Goal: Complete Application Form: Complete application form

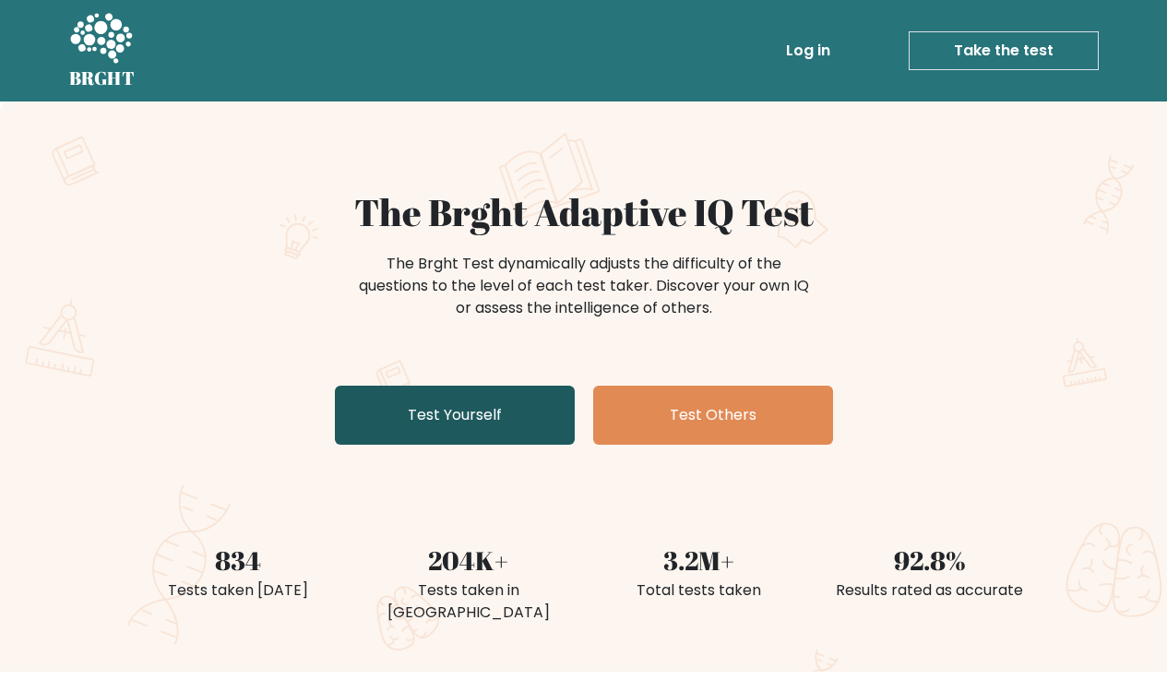
click at [512, 409] on link "Test Yourself" at bounding box center [455, 415] width 240 height 59
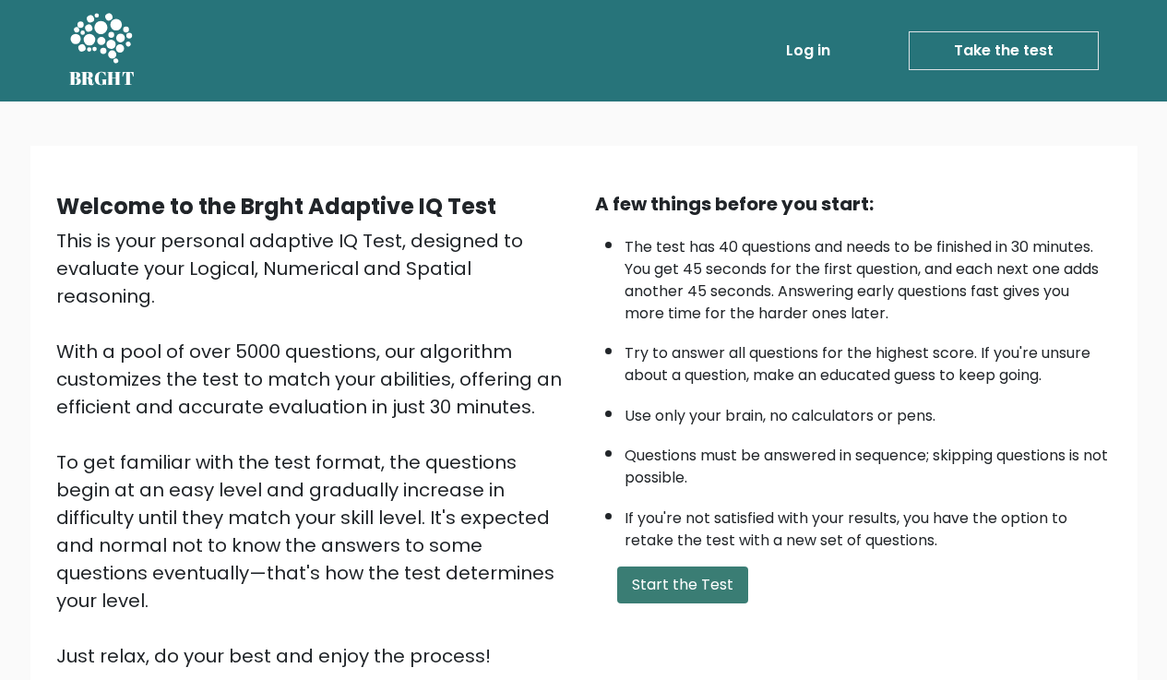
click at [700, 567] on button "Start the Test" at bounding box center [682, 585] width 131 height 37
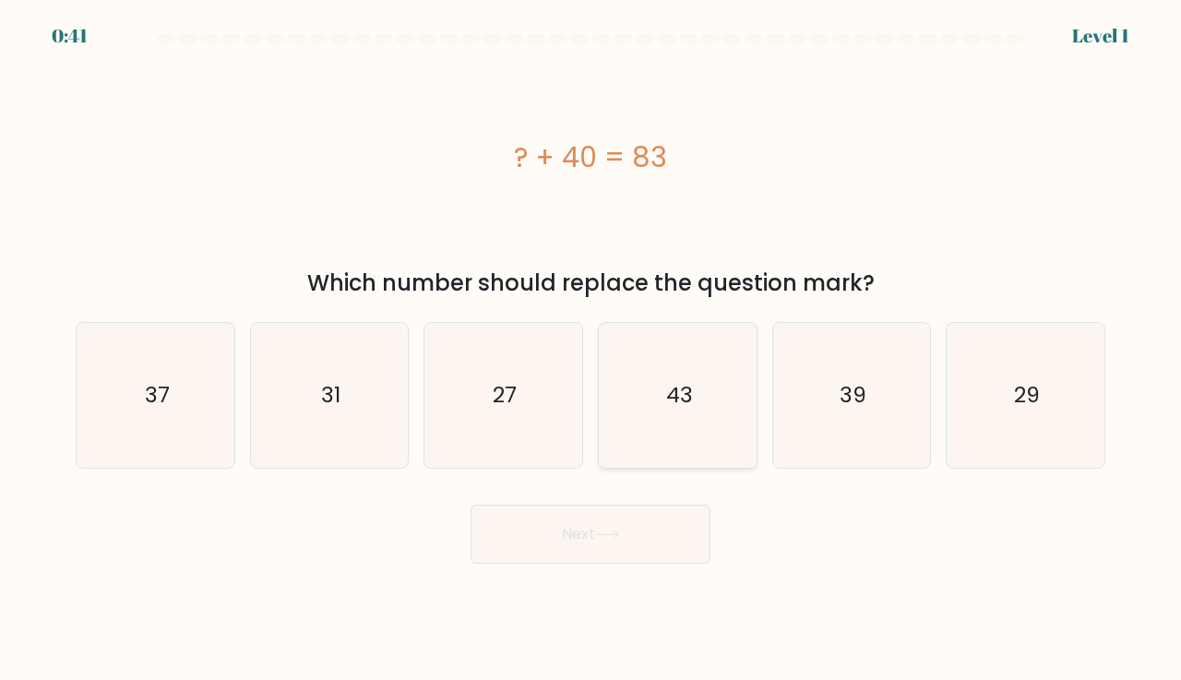
click at [707, 389] on icon "43" at bounding box center [677, 395] width 145 height 145
click at [592, 350] on input "d. 43" at bounding box center [591, 345] width 1 height 9
radio input "true"
click at [582, 524] on button "Next" at bounding box center [591, 534] width 240 height 59
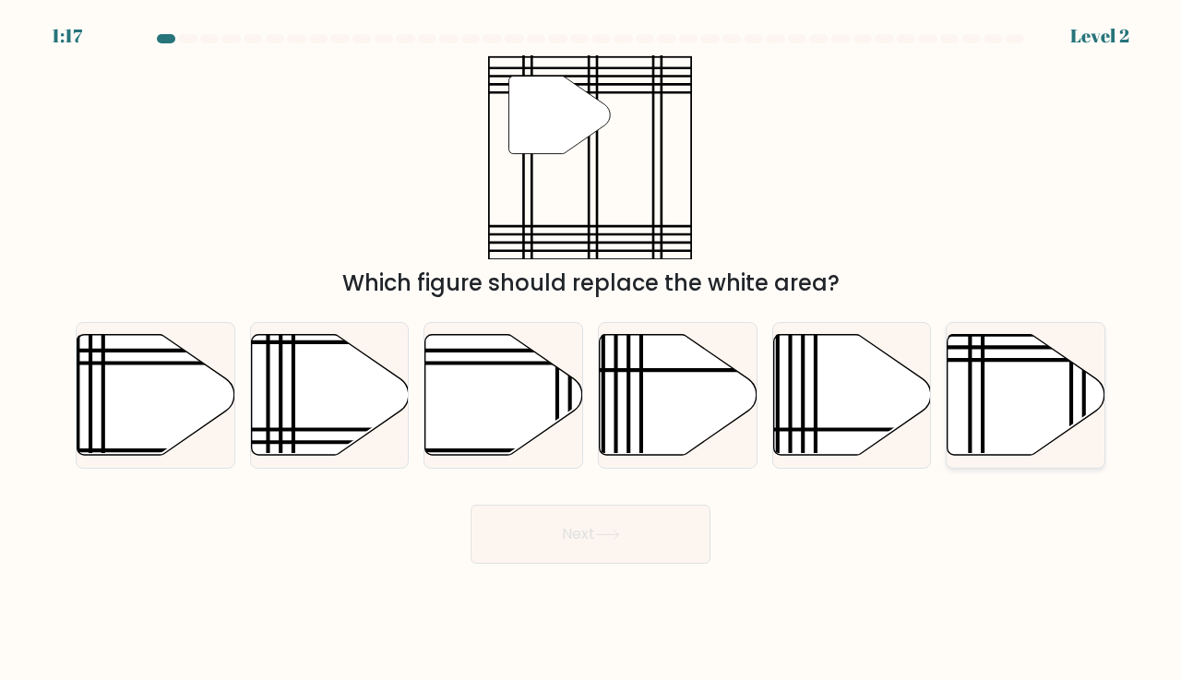
click at [958, 429] on icon at bounding box center [1027, 394] width 158 height 121
click at [592, 350] on input "f." at bounding box center [591, 345] width 1 height 9
radio input "true"
click at [668, 527] on button "Next" at bounding box center [591, 534] width 240 height 59
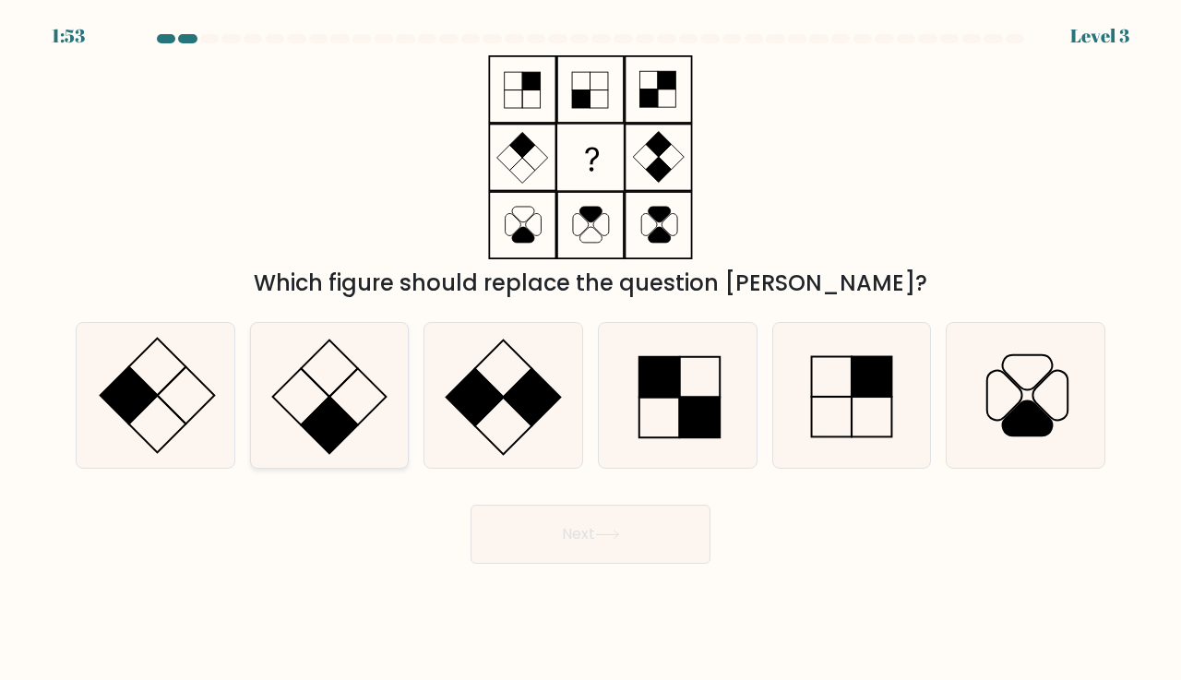
click at [334, 401] on rect at bounding box center [357, 397] width 57 height 57
click at [591, 350] on input "b." at bounding box center [591, 345] width 1 height 9
radio input "true"
click at [618, 534] on icon at bounding box center [607, 535] width 22 height 8
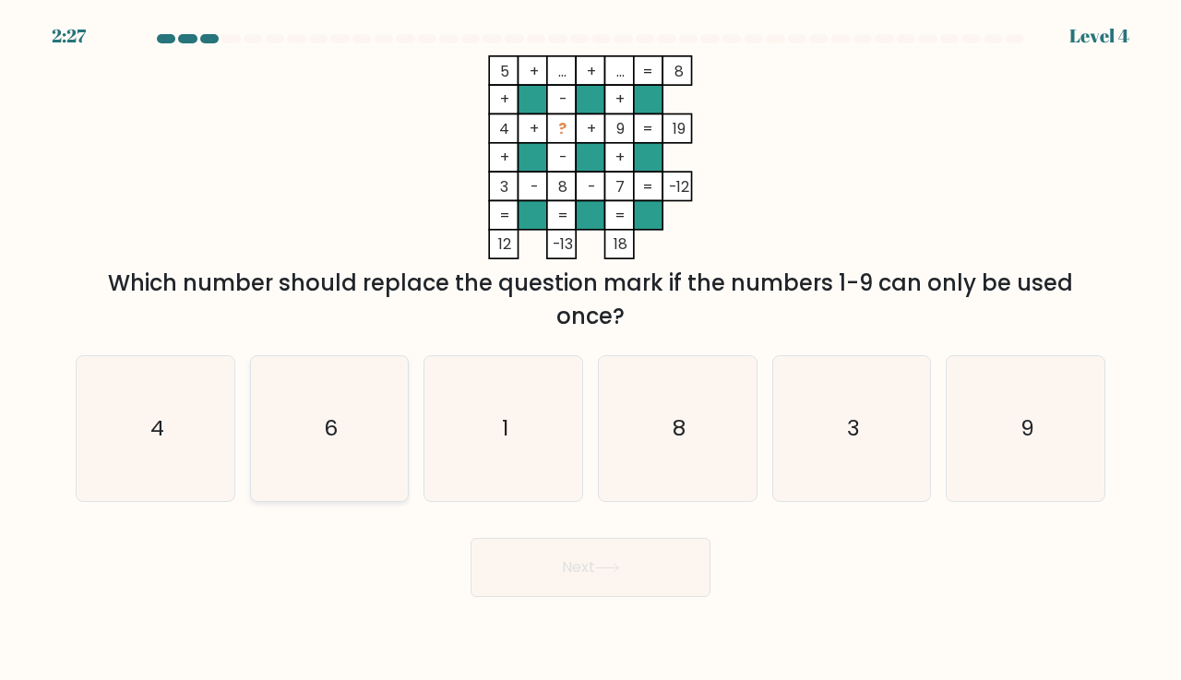
click at [330, 423] on text "6" at bounding box center [331, 428] width 14 height 30
click at [591, 350] on input "b. 6" at bounding box center [591, 345] width 1 height 9
radio input "true"
click at [557, 571] on button "Next" at bounding box center [591, 567] width 240 height 59
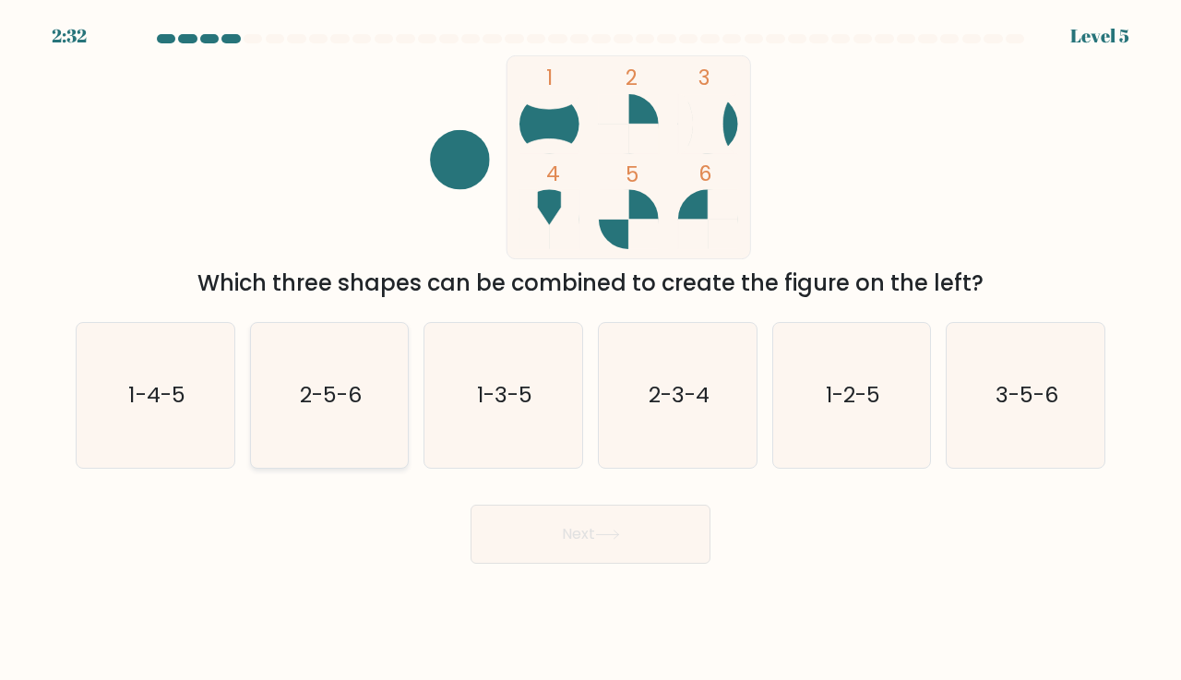
click at [336, 398] on text "2-5-6" at bounding box center [331, 394] width 62 height 30
click at [591, 350] on input "b. 2-5-6" at bounding box center [591, 345] width 1 height 9
radio input "true"
click at [557, 553] on button "Next" at bounding box center [591, 534] width 240 height 59
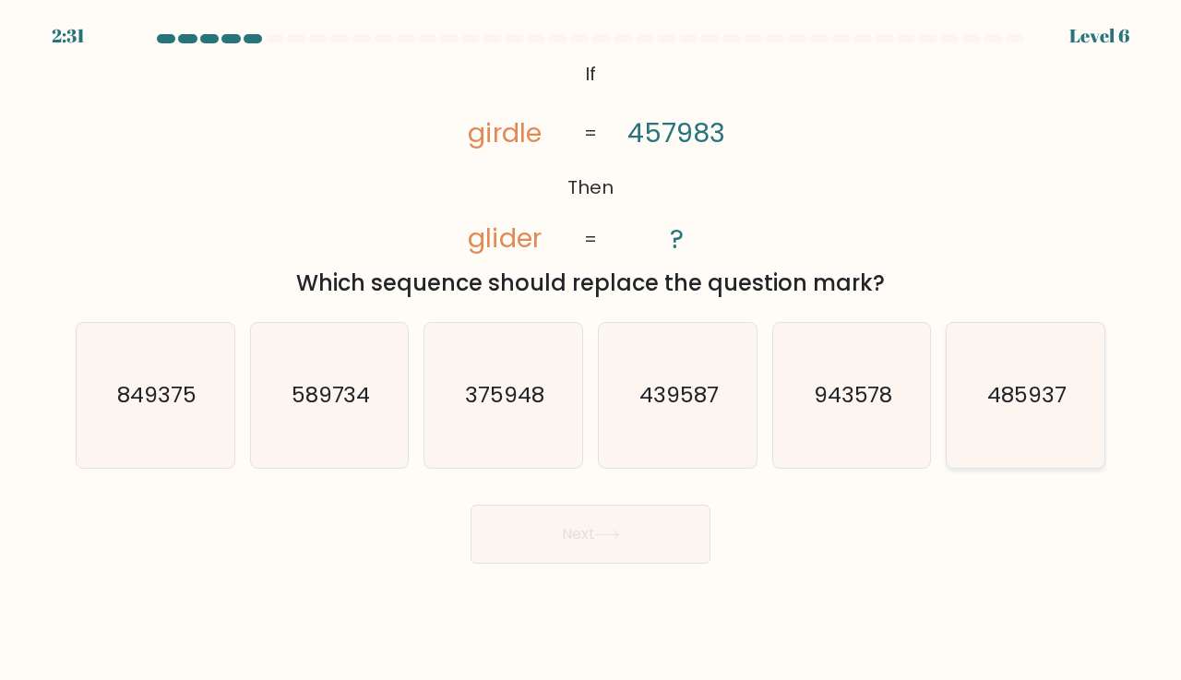
click at [1068, 412] on icon "485937" at bounding box center [1025, 395] width 145 height 145
click at [592, 350] on input "f. 485937" at bounding box center [591, 345] width 1 height 9
radio input "true"
click at [641, 527] on button "Next" at bounding box center [591, 534] width 240 height 59
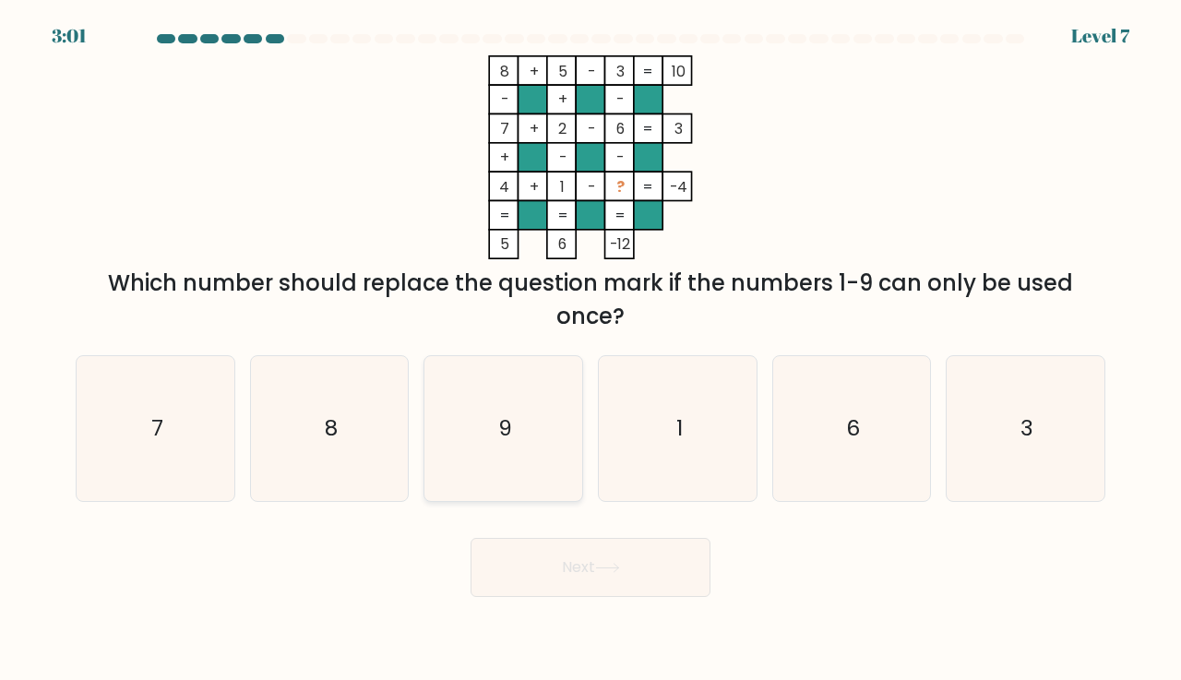
click at [513, 412] on icon "9" at bounding box center [503, 428] width 145 height 145
click at [591, 350] on input "c. 9" at bounding box center [591, 345] width 1 height 9
radio input "true"
click at [601, 592] on button "Next" at bounding box center [591, 567] width 240 height 59
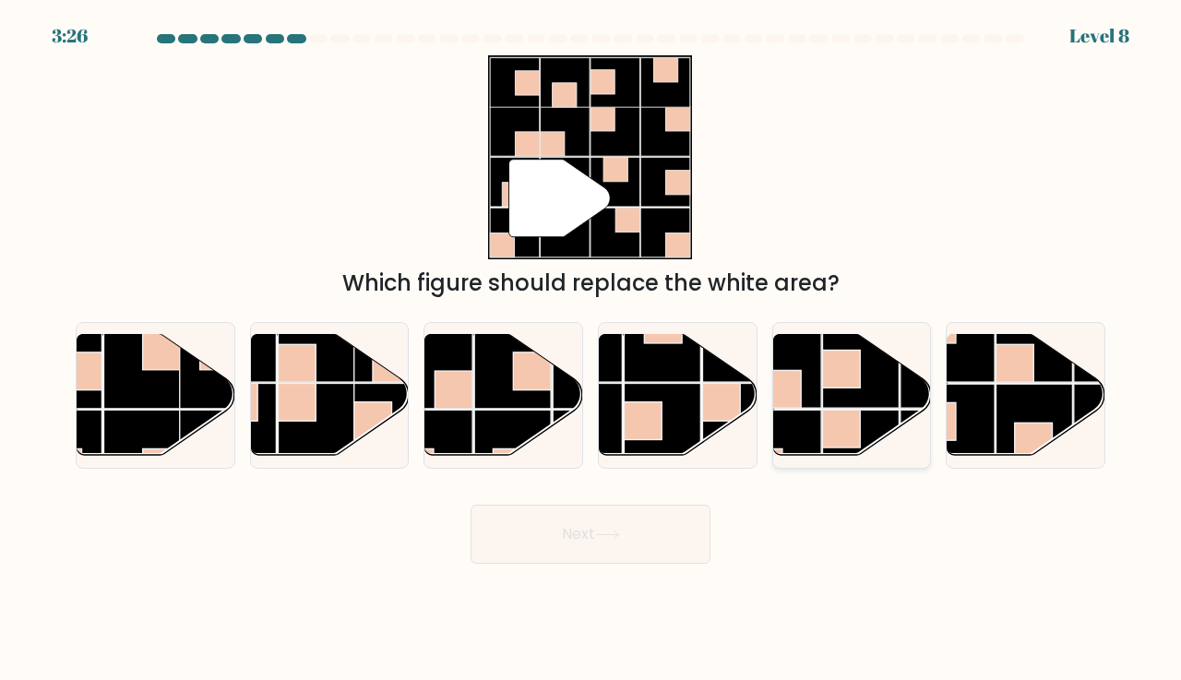
click at [803, 422] on rect at bounding box center [783, 448] width 77 height 77
click at [592, 350] on input "e." at bounding box center [591, 345] width 1 height 9
radio input "true"
click at [658, 510] on button "Next" at bounding box center [591, 534] width 240 height 59
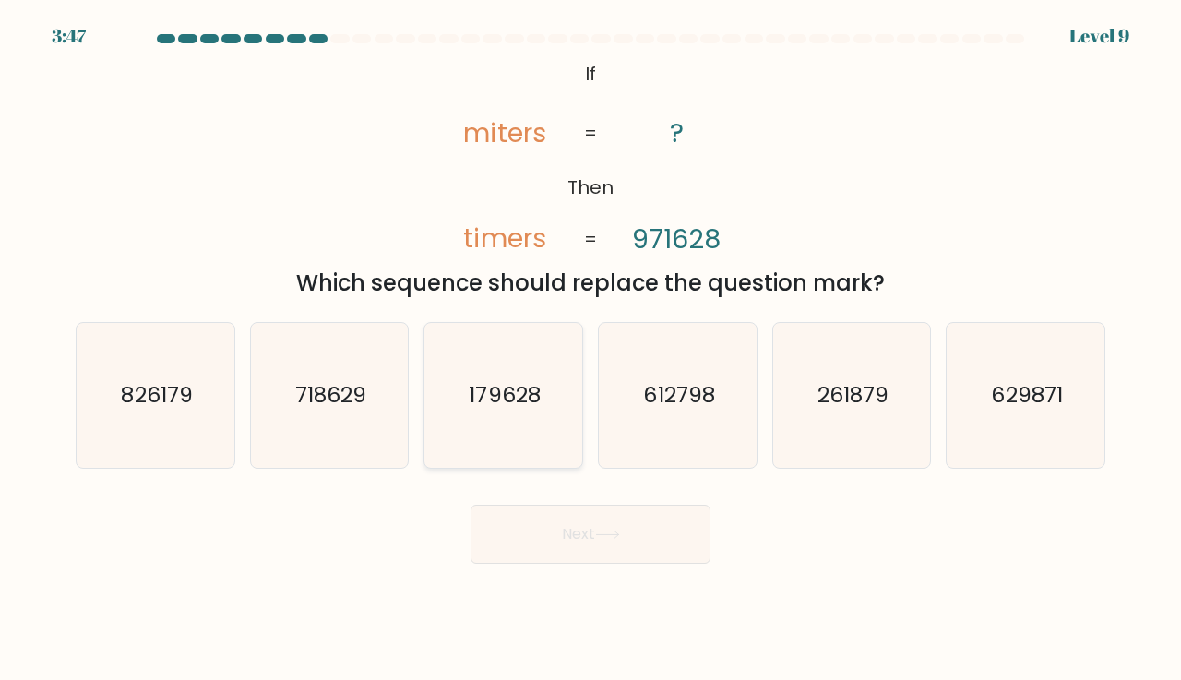
click at [537, 390] on text "179628" at bounding box center [505, 394] width 71 height 30
click at [591, 350] on input "c. 179628" at bounding box center [591, 345] width 1 height 9
radio input "true"
click at [602, 561] on button "Next" at bounding box center [591, 534] width 240 height 59
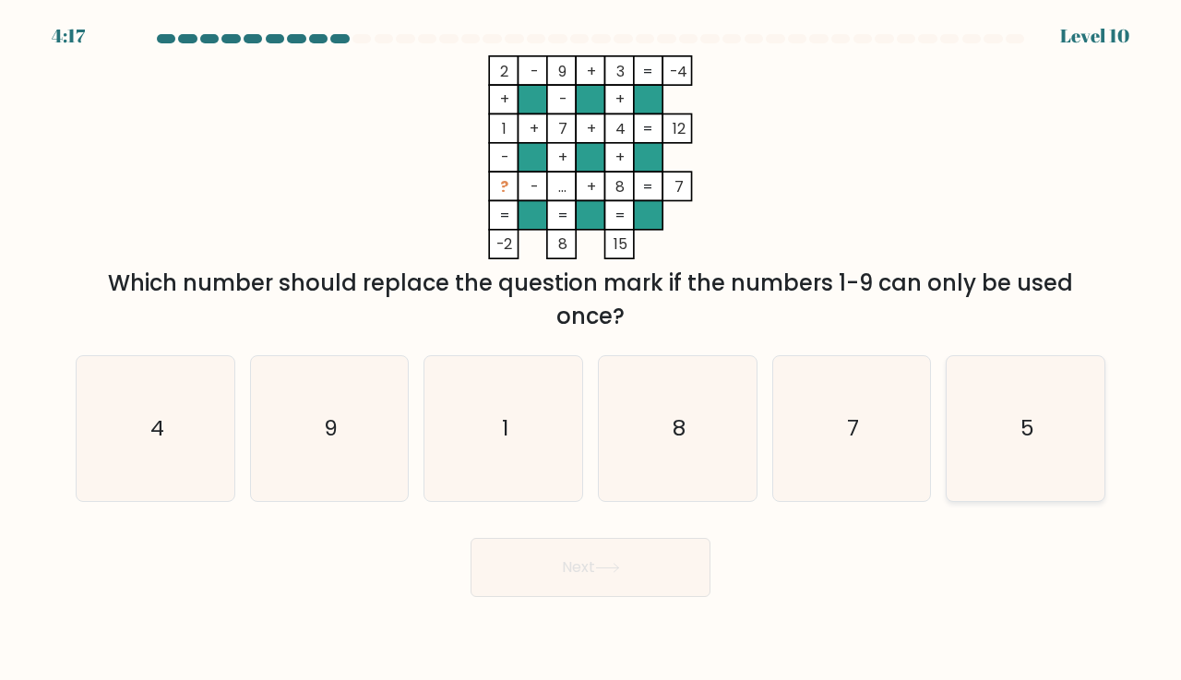
click at [1004, 423] on icon "5" at bounding box center [1025, 428] width 145 height 145
click at [592, 350] on input "f. 5" at bounding box center [591, 345] width 1 height 9
radio input "true"
click at [651, 563] on button "Next" at bounding box center [591, 567] width 240 height 59
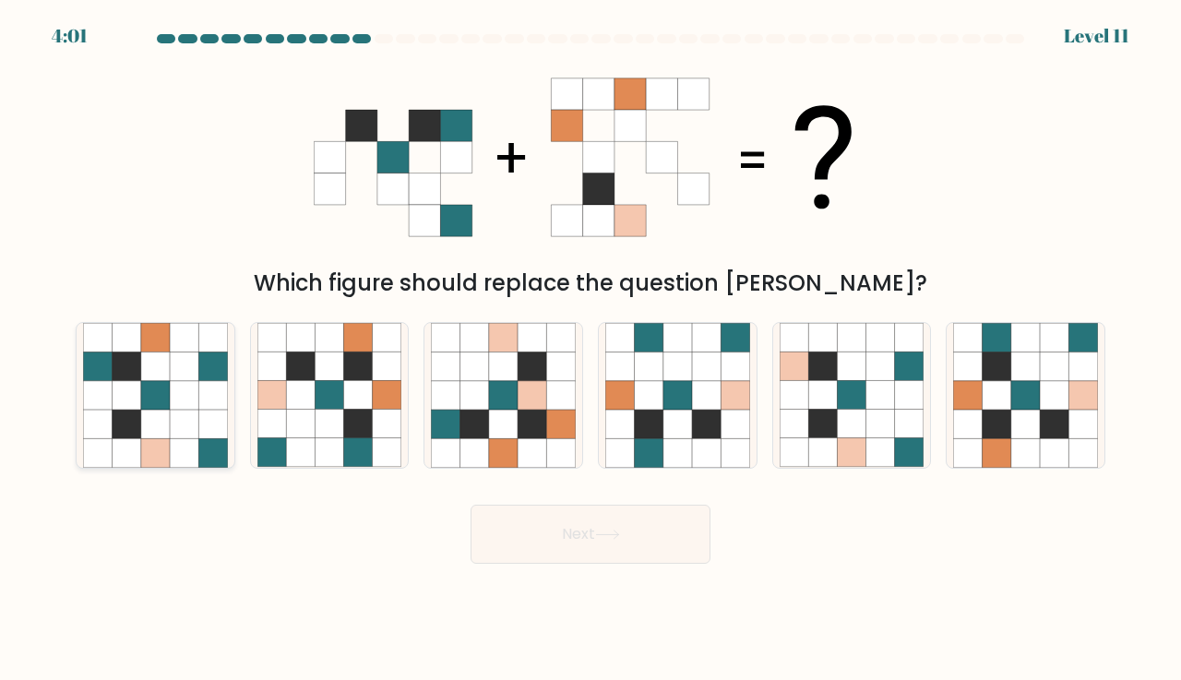
click at [143, 368] on icon at bounding box center [155, 367] width 29 height 29
click at [591, 350] on input "a." at bounding box center [591, 345] width 1 height 9
radio input "true"
click at [652, 538] on button "Next" at bounding box center [591, 534] width 240 height 59
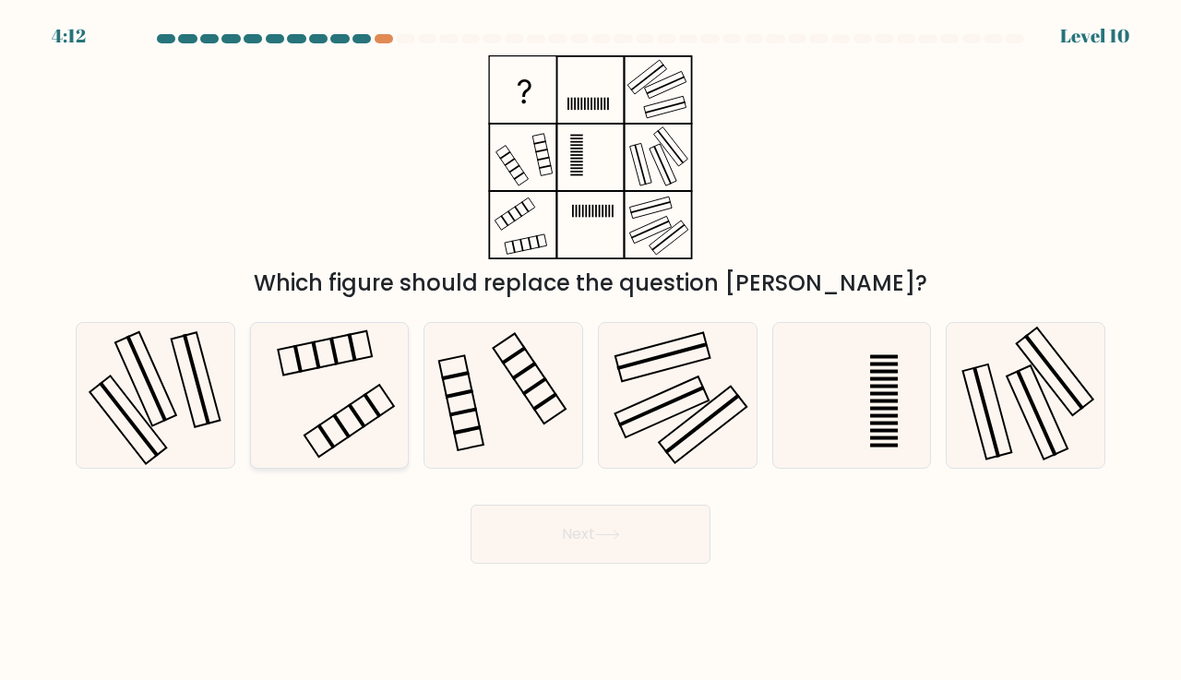
click at [377, 432] on icon at bounding box center [329, 395] width 145 height 145
click at [591, 350] on input "b." at bounding box center [591, 345] width 1 height 9
radio input "true"
click at [529, 530] on button "Next" at bounding box center [591, 534] width 240 height 59
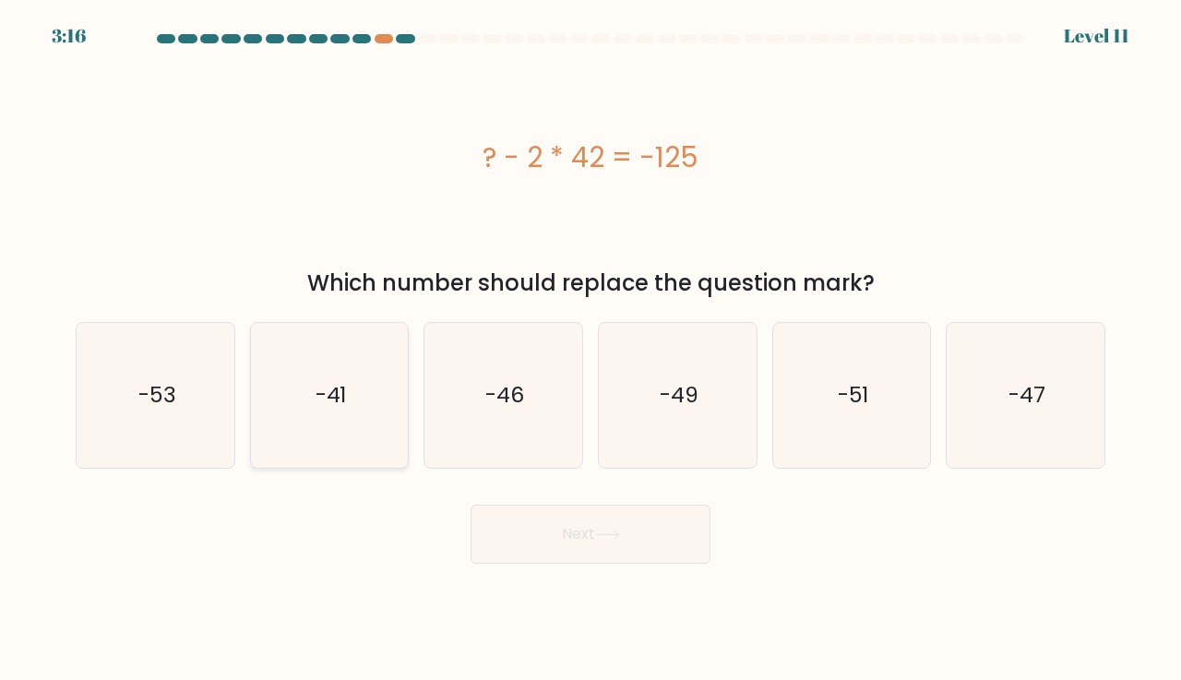
drag, startPoint x: 304, startPoint y: 419, endPoint x: 360, endPoint y: 468, distance: 74.6
click at [305, 419] on icon "-41" at bounding box center [329, 395] width 145 height 145
click at [591, 350] on input "b. -41" at bounding box center [591, 345] width 1 height 9
radio input "true"
drag, startPoint x: 625, startPoint y: 552, endPoint x: 621, endPoint y: 563, distance: 11.7
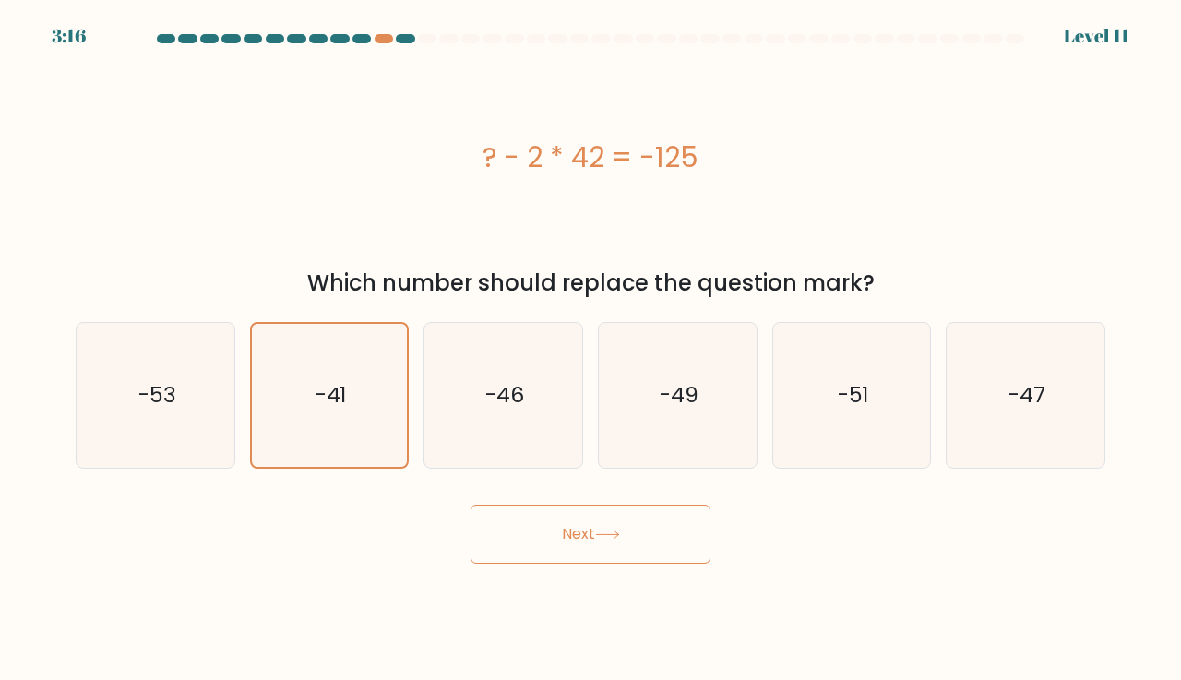
click at [625, 551] on button "Next" at bounding box center [591, 534] width 240 height 59
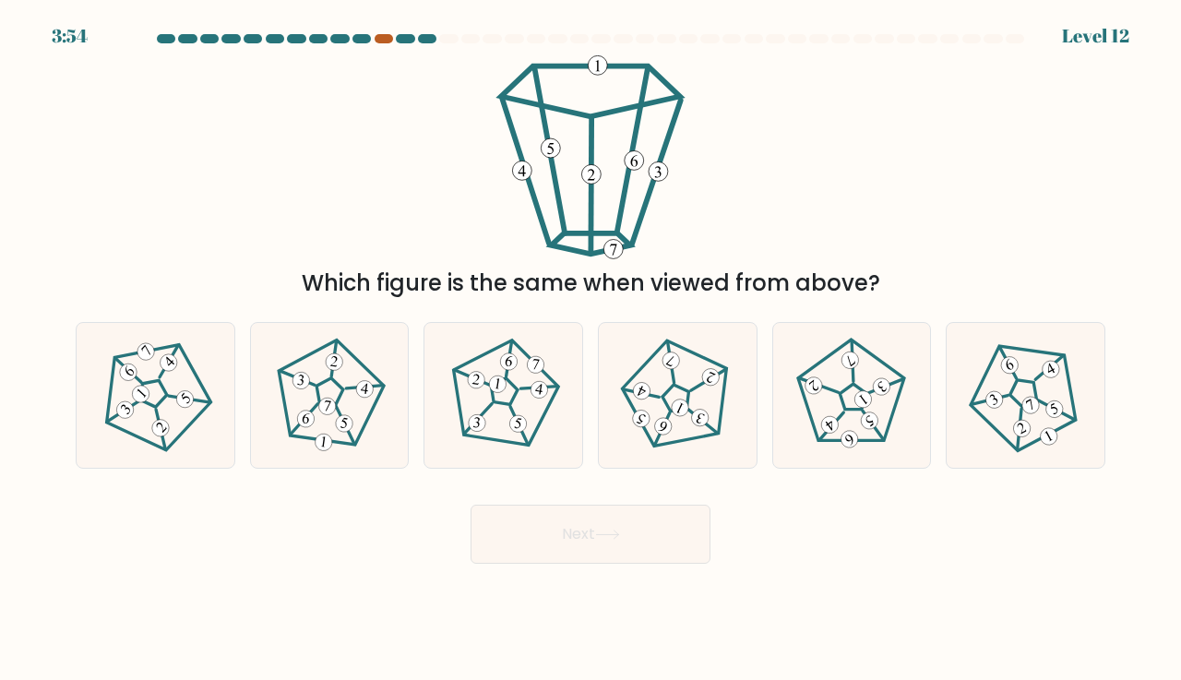
click at [381, 36] on div at bounding box center [384, 38] width 18 height 9
click at [333, 405] on 436 at bounding box center [327, 406] width 19 height 19
click at [591, 350] on input "b." at bounding box center [591, 345] width 1 height 9
radio input "true"
drag, startPoint x: 601, startPoint y: 547, endPoint x: 592, endPoint y: 540, distance: 11.8
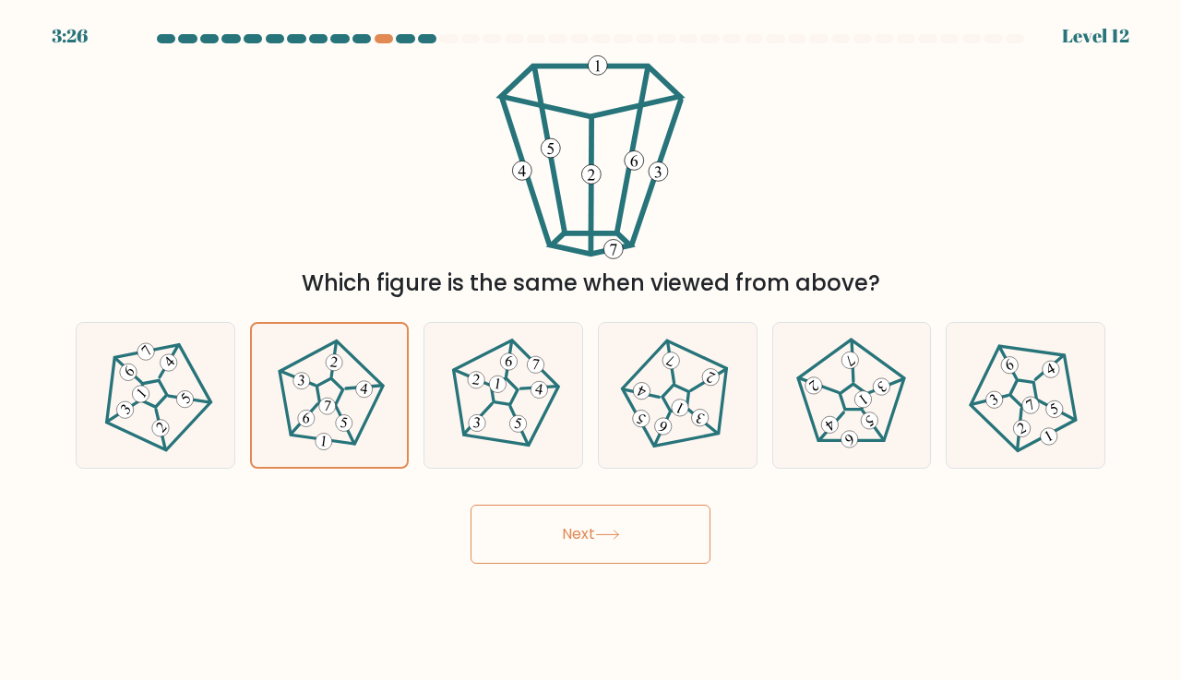
click at [601, 547] on button "Next" at bounding box center [591, 534] width 240 height 59
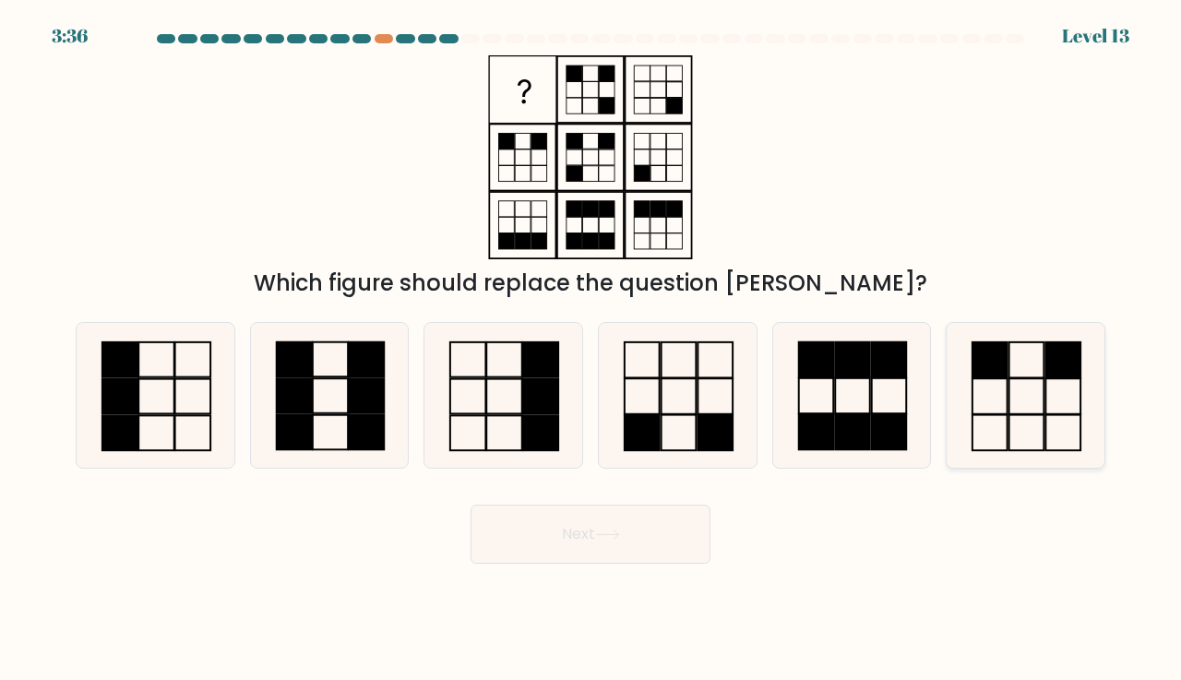
click at [1014, 358] on icon at bounding box center [1025, 395] width 145 height 145
click at [592, 350] on input "f." at bounding box center [591, 345] width 1 height 9
radio input "true"
click at [616, 509] on button "Next" at bounding box center [591, 534] width 240 height 59
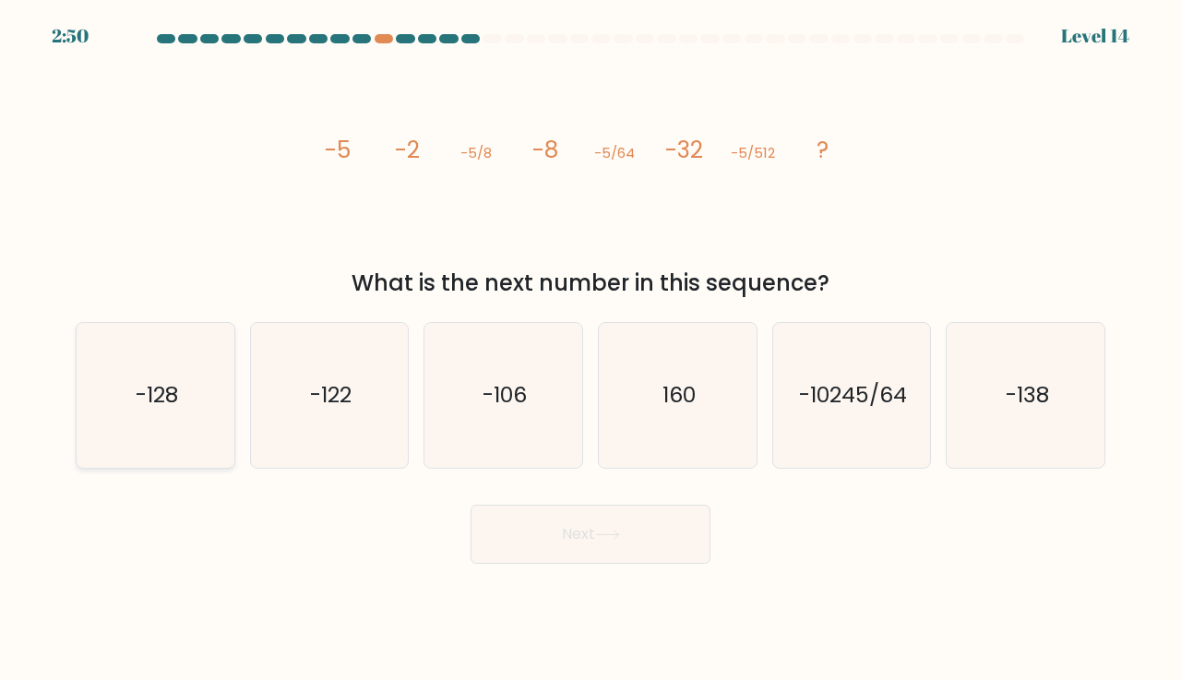
click at [224, 401] on icon "-128" at bounding box center [155, 395] width 145 height 145
click at [591, 350] on input "a. -128" at bounding box center [591, 345] width 1 height 9
radio input "true"
click at [547, 521] on button "Next" at bounding box center [591, 534] width 240 height 59
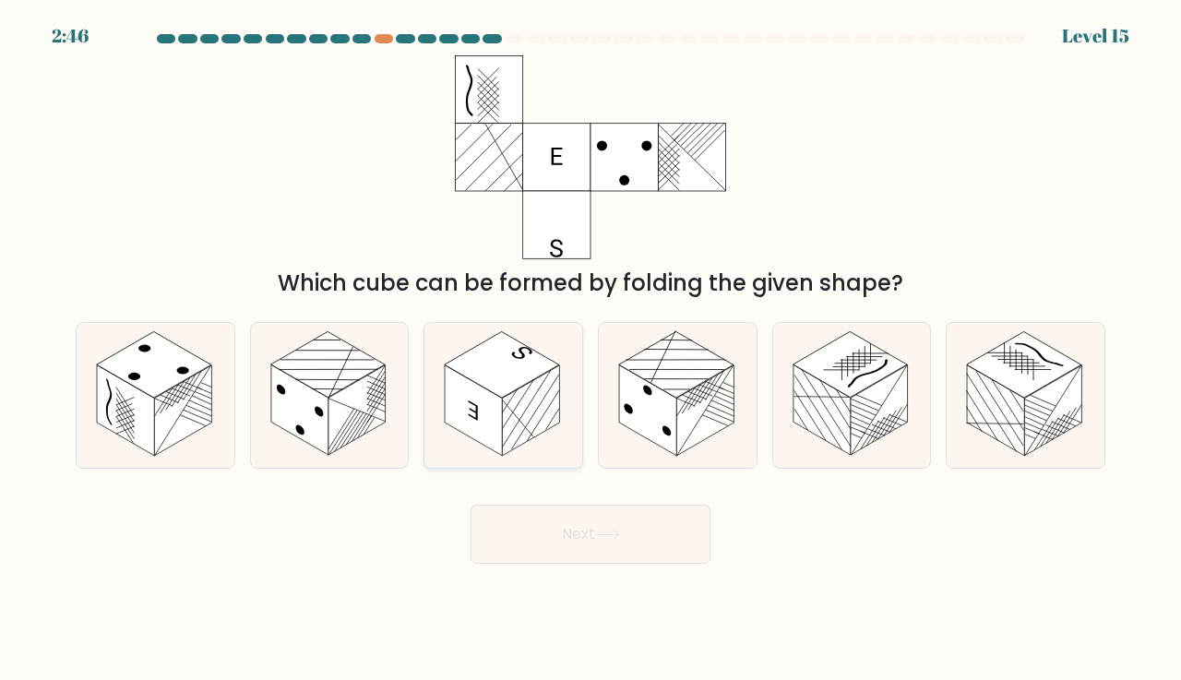
click at [454, 353] on icon at bounding box center [503, 395] width 158 height 145
click at [591, 350] on input "c." at bounding box center [591, 345] width 1 height 9
radio input "true"
click at [576, 525] on button "Next" at bounding box center [591, 534] width 240 height 59
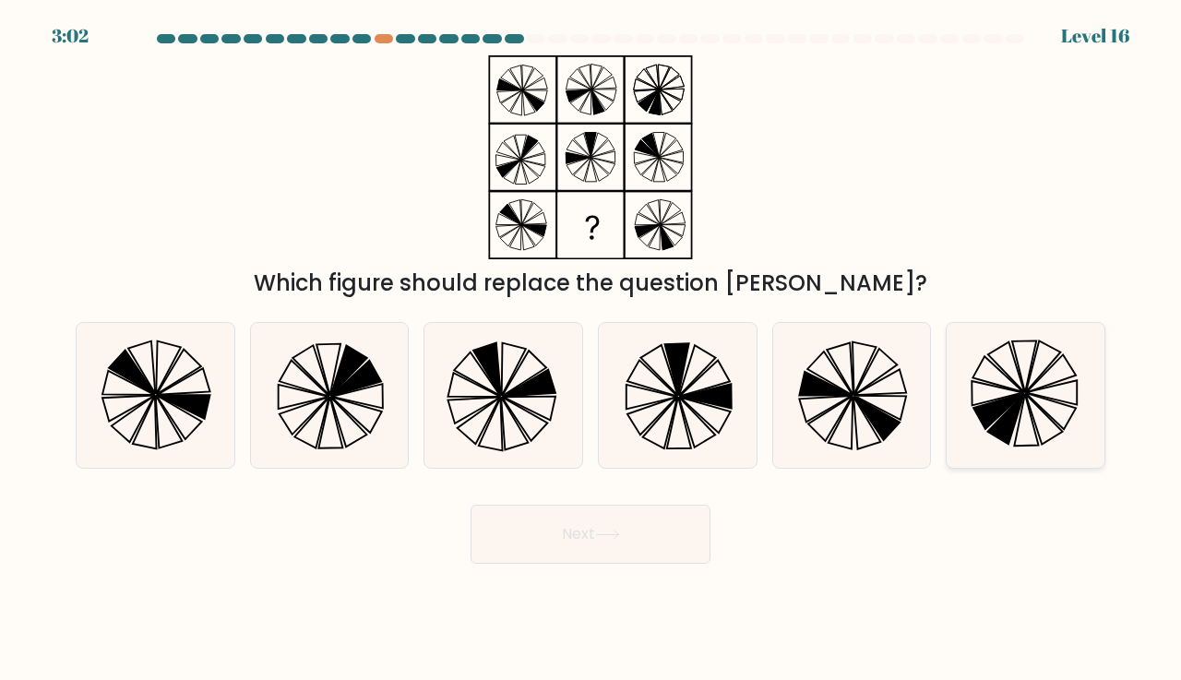
click at [1036, 408] on icon at bounding box center [1025, 395] width 145 height 145
click at [592, 350] on input "f." at bounding box center [591, 345] width 1 height 9
radio input "true"
click at [555, 543] on button "Next" at bounding box center [591, 534] width 240 height 59
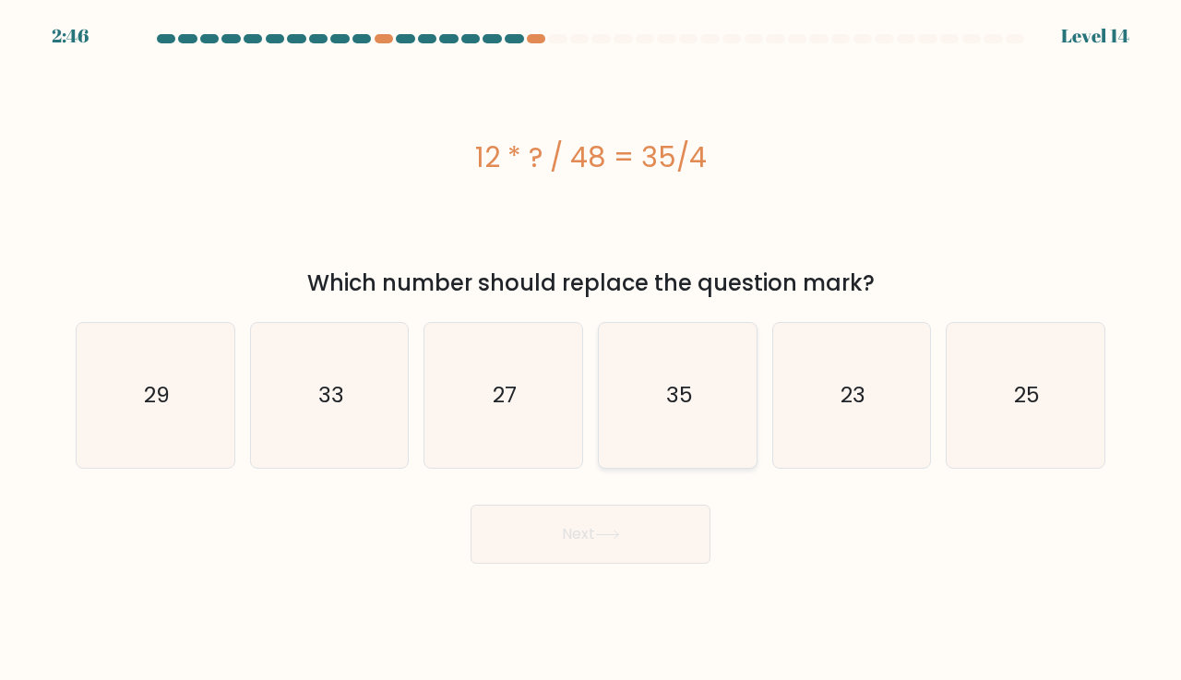
click at [657, 420] on icon "35" at bounding box center [677, 395] width 145 height 145
click at [592, 350] on input "d. 35" at bounding box center [591, 345] width 1 height 9
radio input "true"
click at [636, 531] on button "Next" at bounding box center [591, 534] width 240 height 59
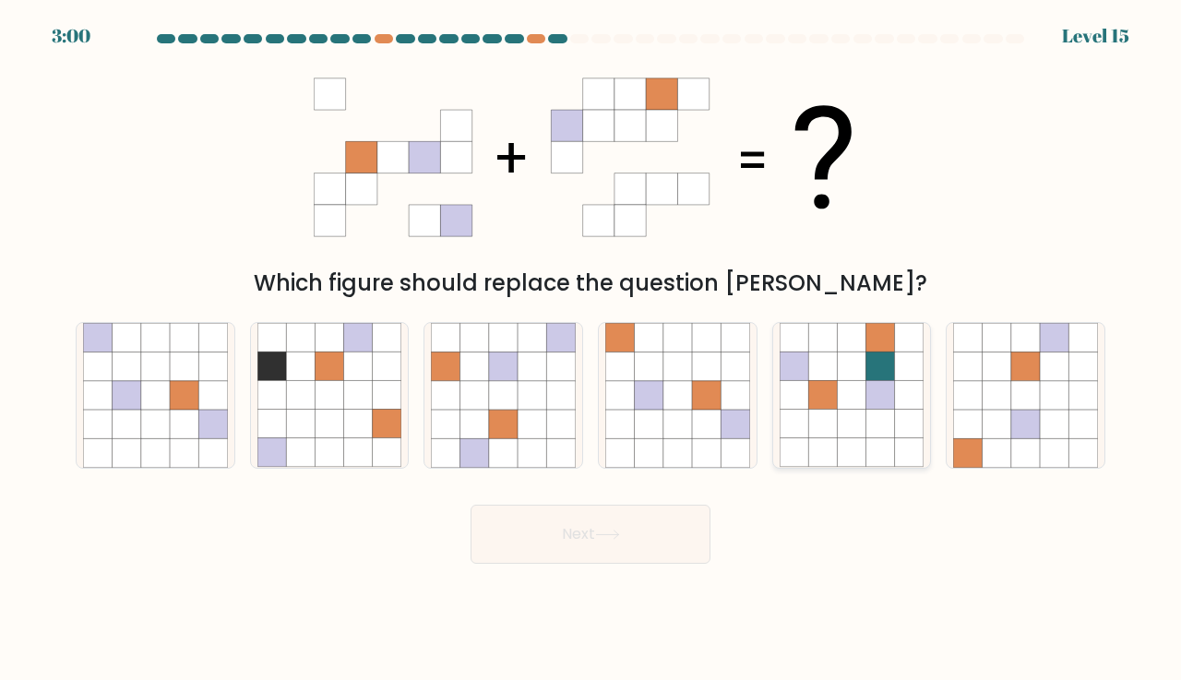
click at [869, 386] on icon at bounding box center [881, 395] width 29 height 29
click at [592, 350] on input "e." at bounding box center [591, 345] width 1 height 9
radio input "true"
click at [651, 544] on button "Next" at bounding box center [591, 534] width 240 height 59
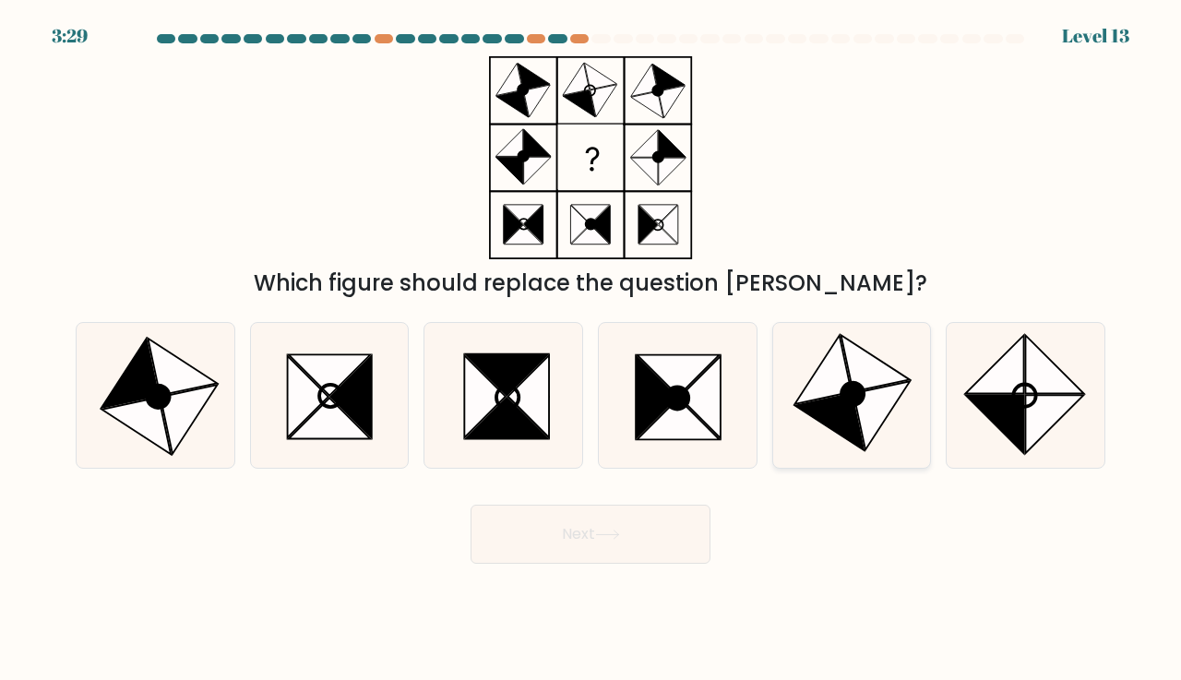
click at [858, 401] on icon at bounding box center [853, 394] width 22 height 22
click at [592, 350] on input "e." at bounding box center [591, 345] width 1 height 9
radio input "true"
click at [619, 524] on button "Next" at bounding box center [591, 534] width 240 height 59
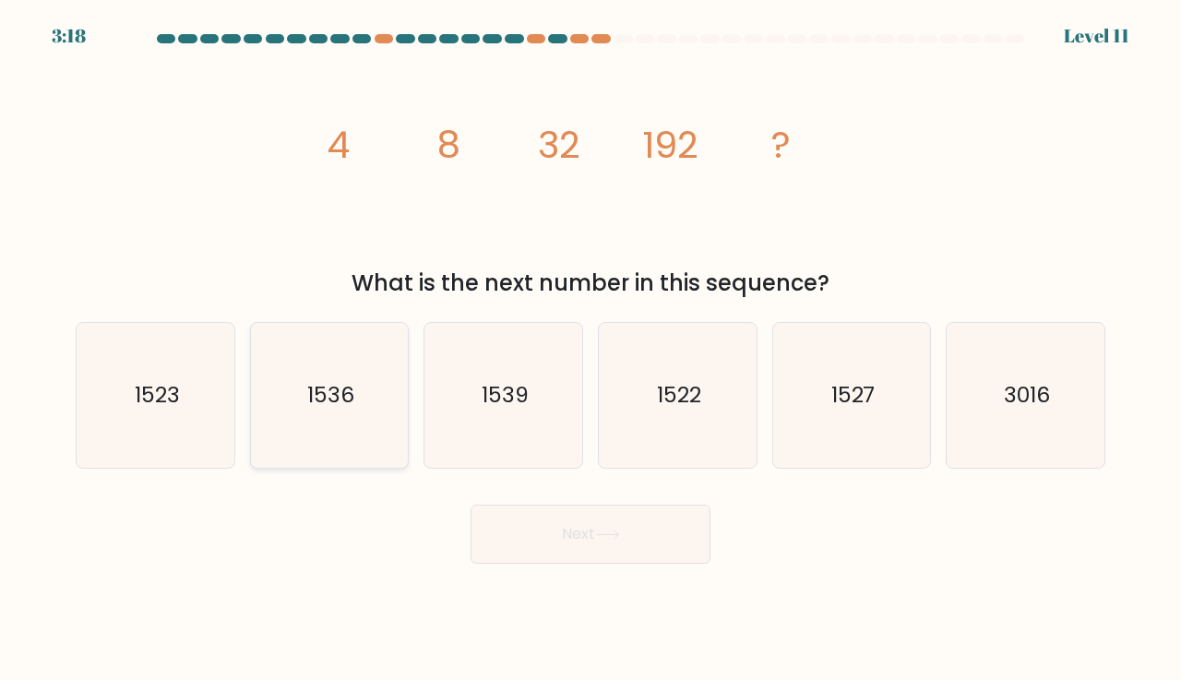
click at [370, 404] on icon "1536" at bounding box center [329, 395] width 145 height 145
click at [591, 350] on input "b. 1536" at bounding box center [591, 345] width 1 height 9
radio input "true"
click at [568, 547] on button "Next" at bounding box center [591, 534] width 240 height 59
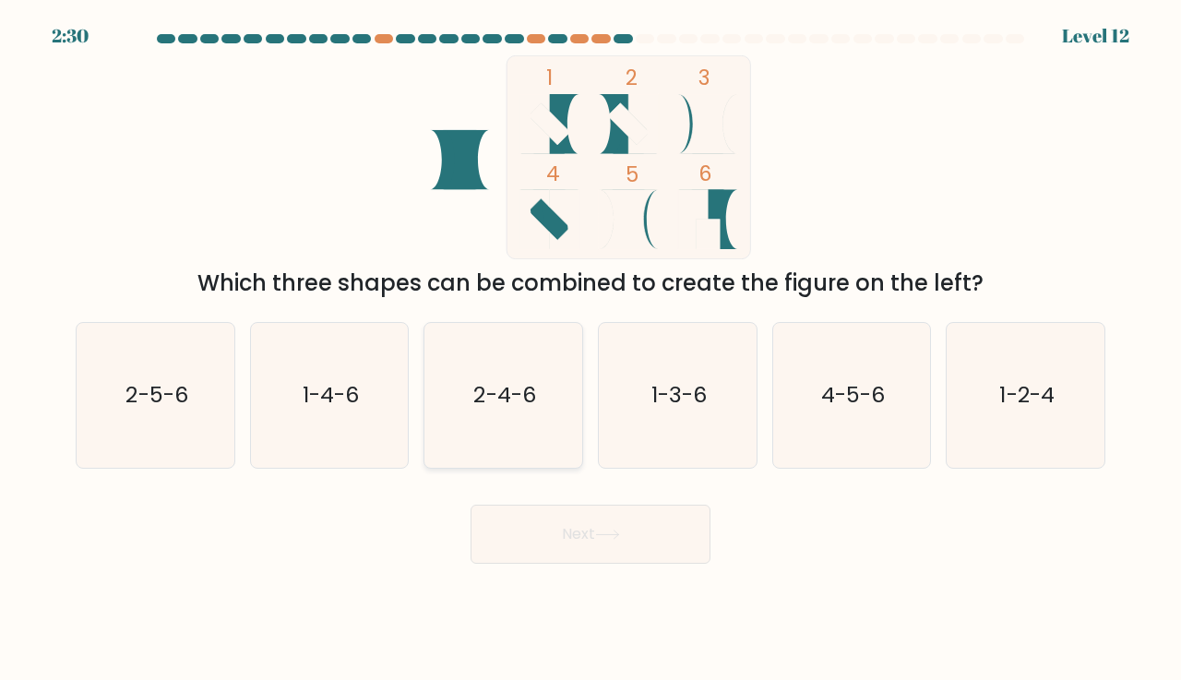
click at [472, 401] on icon "2-4-6" at bounding box center [503, 395] width 145 height 145
click at [591, 350] on input "c. 2-4-6" at bounding box center [591, 345] width 1 height 9
radio input "true"
click at [535, 520] on button "Next" at bounding box center [591, 534] width 240 height 59
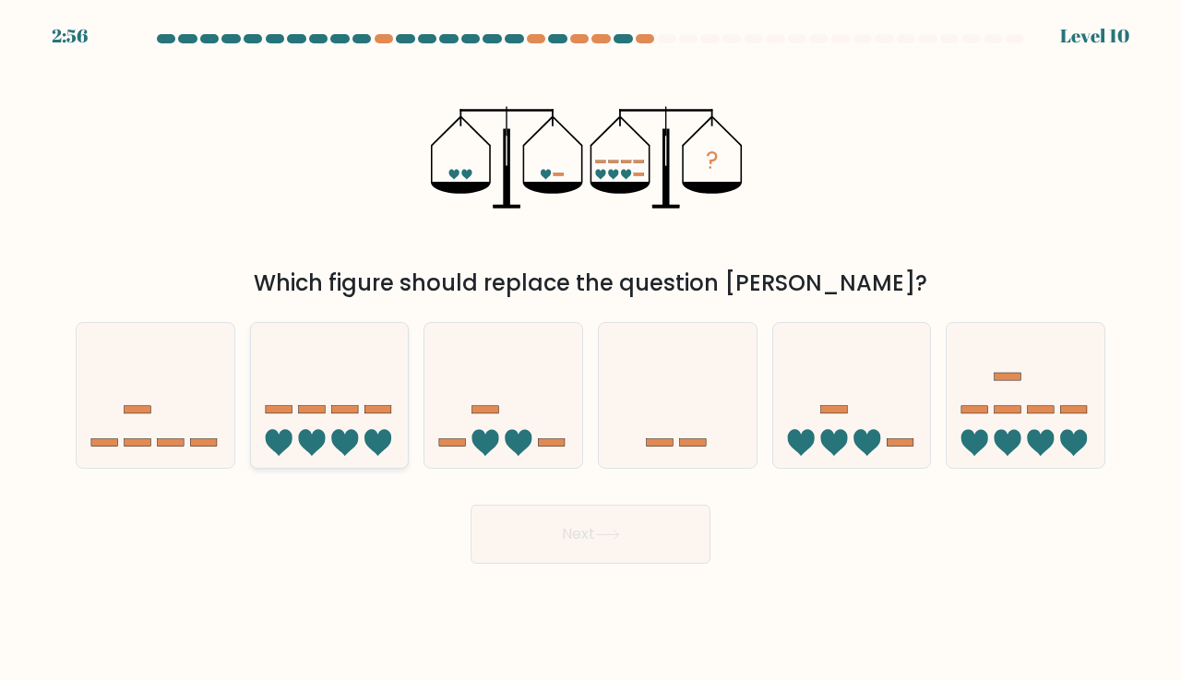
click at [334, 441] on icon at bounding box center [344, 442] width 27 height 27
click at [591, 350] on input "b." at bounding box center [591, 345] width 1 height 9
radio input "true"
drag, startPoint x: 596, startPoint y: 574, endPoint x: 589, endPoint y: 563, distance: 13.3
click at [594, 569] on body "2:56 Level 10" at bounding box center [590, 340] width 1181 height 680
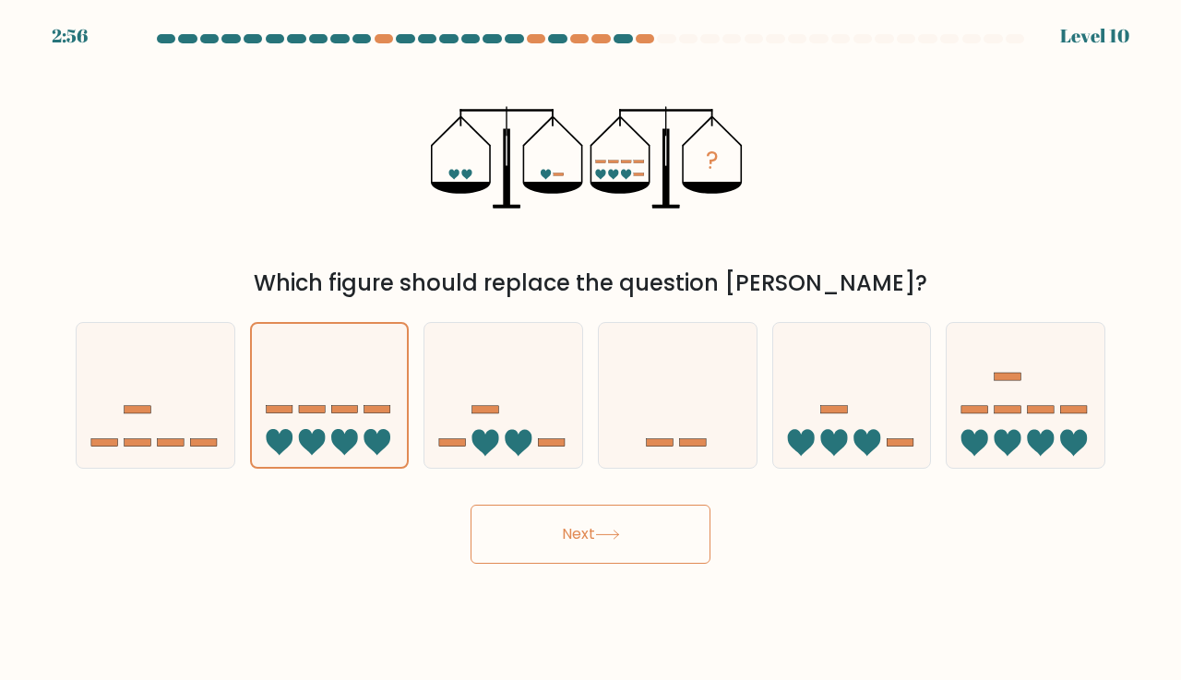
click at [583, 552] on button "Next" at bounding box center [591, 534] width 240 height 59
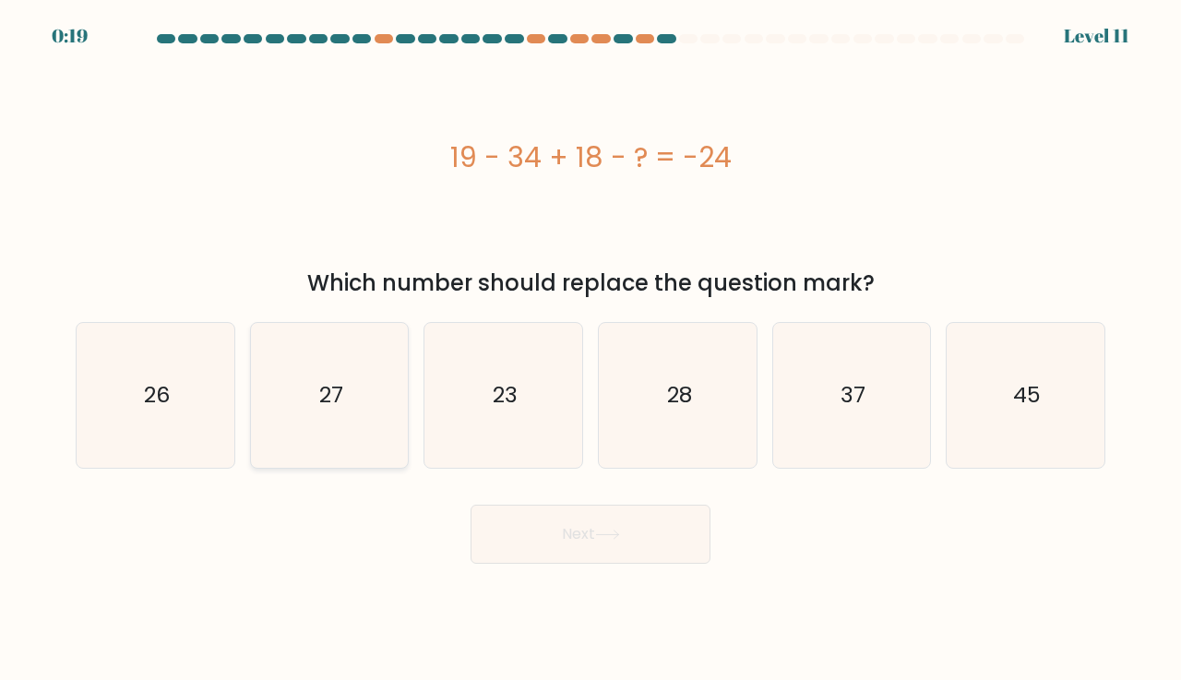
drag, startPoint x: 267, startPoint y: 390, endPoint x: 304, endPoint y: 391, distance: 36.9
click at [267, 390] on icon "27" at bounding box center [329, 395] width 145 height 145
click at [591, 350] on input "b. 27" at bounding box center [591, 345] width 1 height 9
radio input "true"
click at [645, 539] on button "Next" at bounding box center [591, 534] width 240 height 59
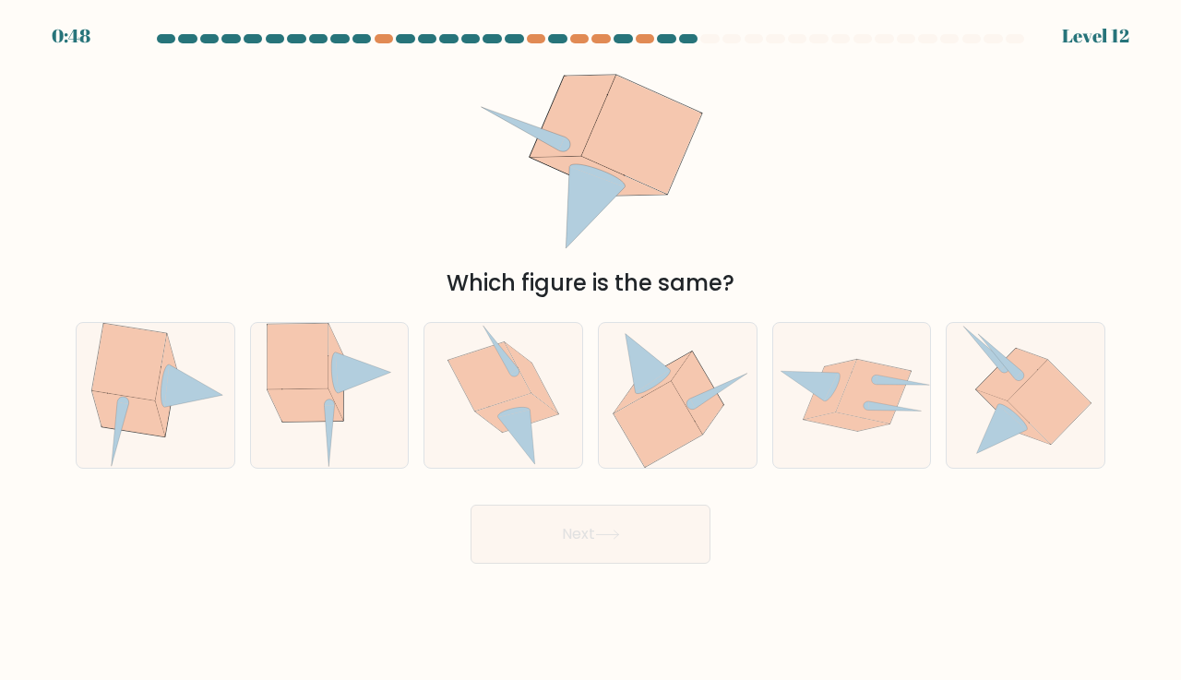
click at [240, 426] on div "a." at bounding box center [155, 395] width 174 height 147
click at [191, 424] on icon at bounding box center [155, 395] width 139 height 145
click at [591, 350] on input "a." at bounding box center [591, 345] width 1 height 9
radio input "true"
click at [267, 422] on icon at bounding box center [330, 395] width 126 height 145
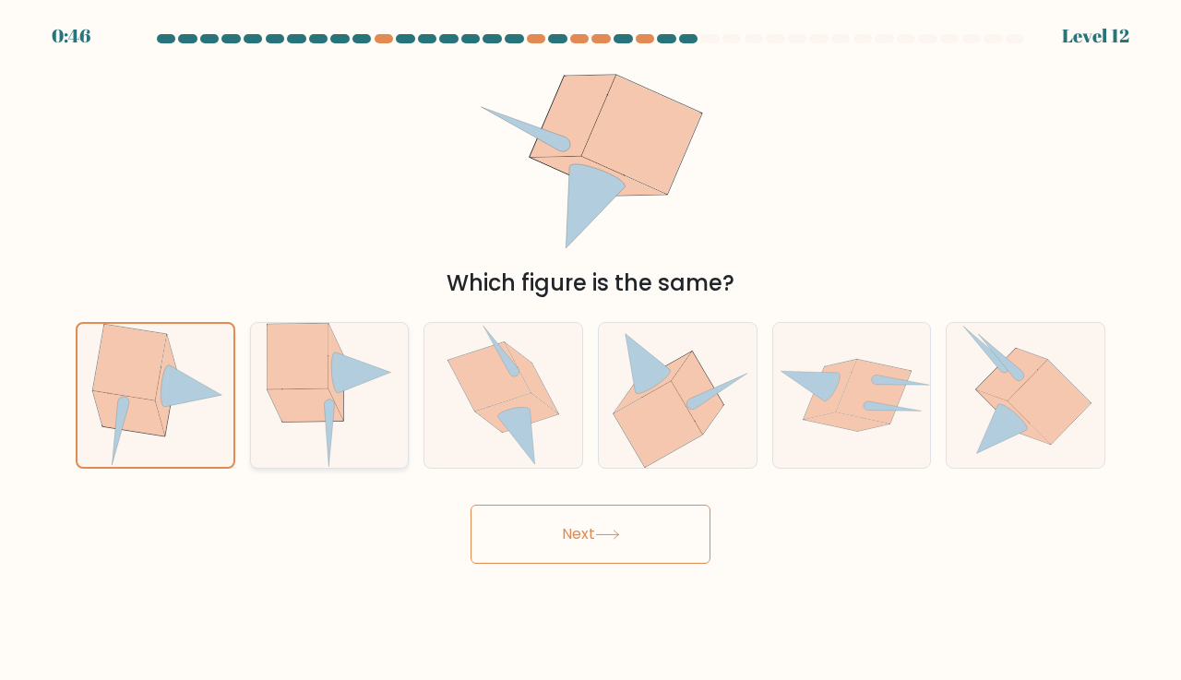
click at [591, 350] on input "b." at bounding box center [591, 345] width 1 height 9
radio input "true"
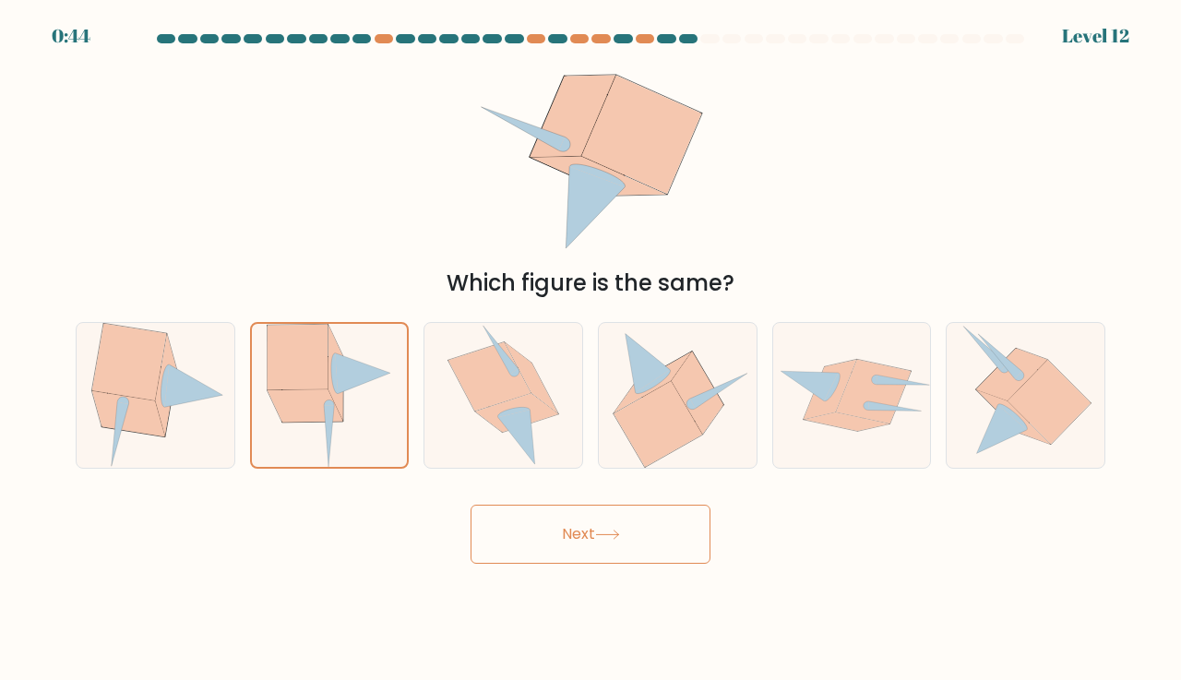
drag, startPoint x: 591, startPoint y: 539, endPoint x: 581, endPoint y: 531, distance: 12.4
click at [591, 539] on button "Next" at bounding box center [591, 534] width 240 height 59
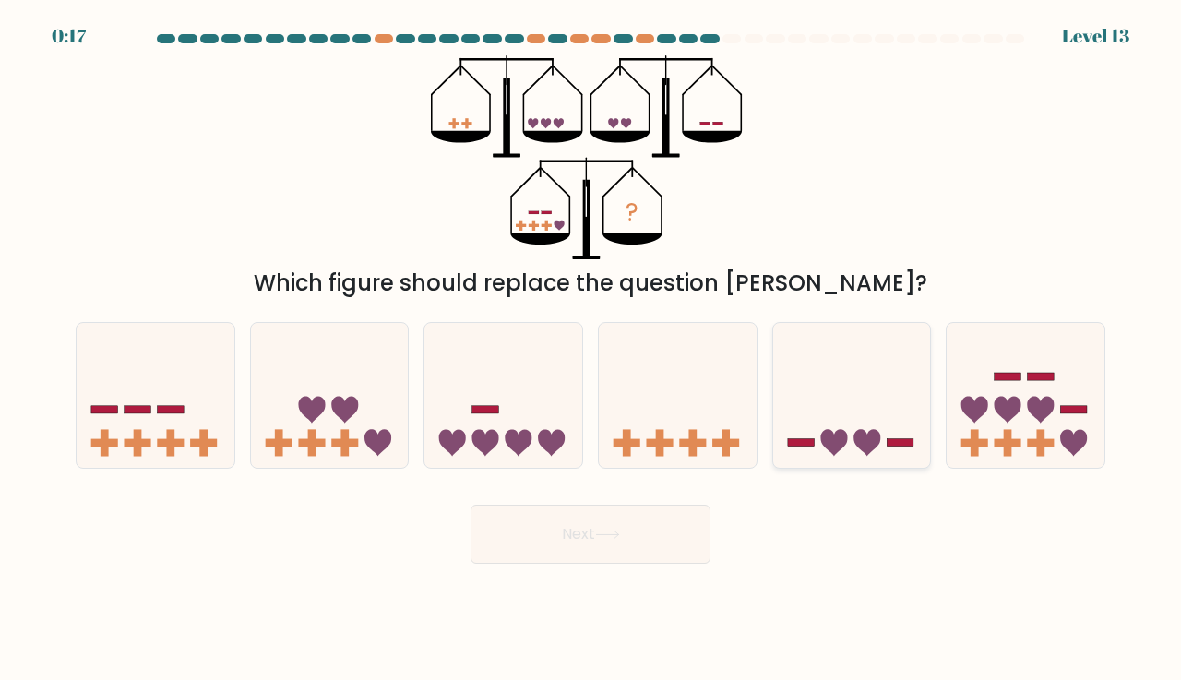
click at [855, 398] on icon at bounding box center [852, 395] width 158 height 130
click at [592, 350] on input "e." at bounding box center [591, 345] width 1 height 9
radio input "true"
click at [707, 534] on button "Next" at bounding box center [591, 534] width 240 height 59
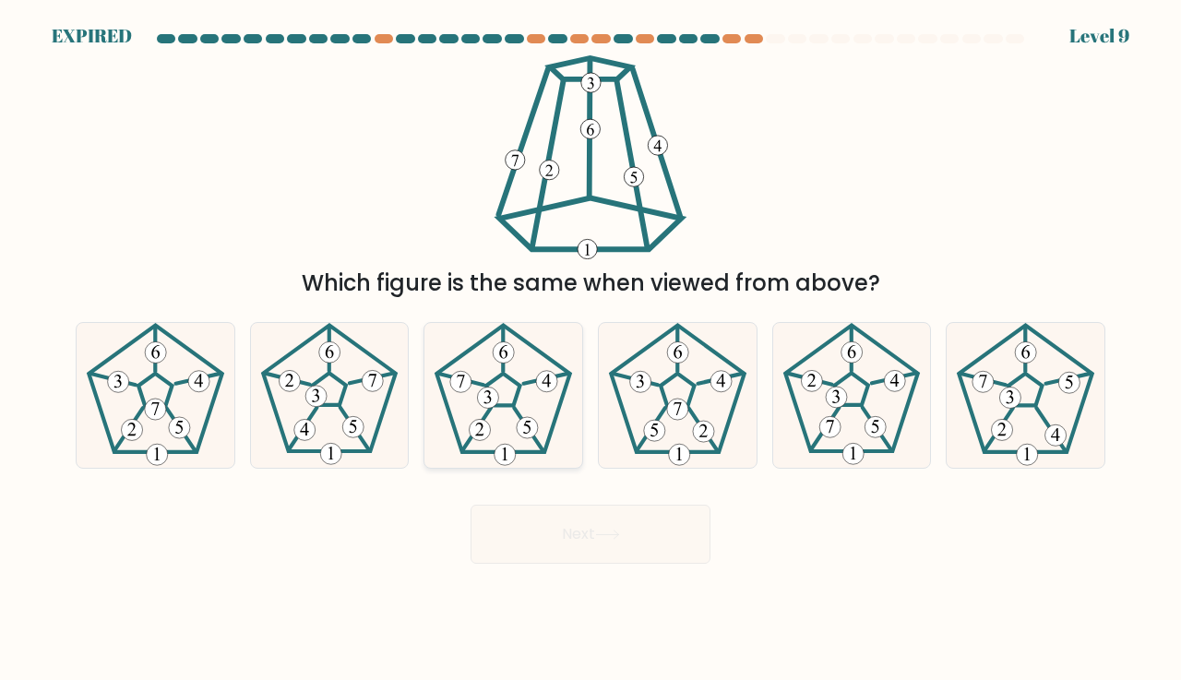
click at [516, 445] on icon at bounding box center [503, 395] width 145 height 145
click at [591, 350] on input "c." at bounding box center [591, 345] width 1 height 9
radio input "true"
click at [483, 406] on 297 at bounding box center [488, 398] width 21 height 21
click at [591, 350] on input "c." at bounding box center [591, 345] width 1 height 9
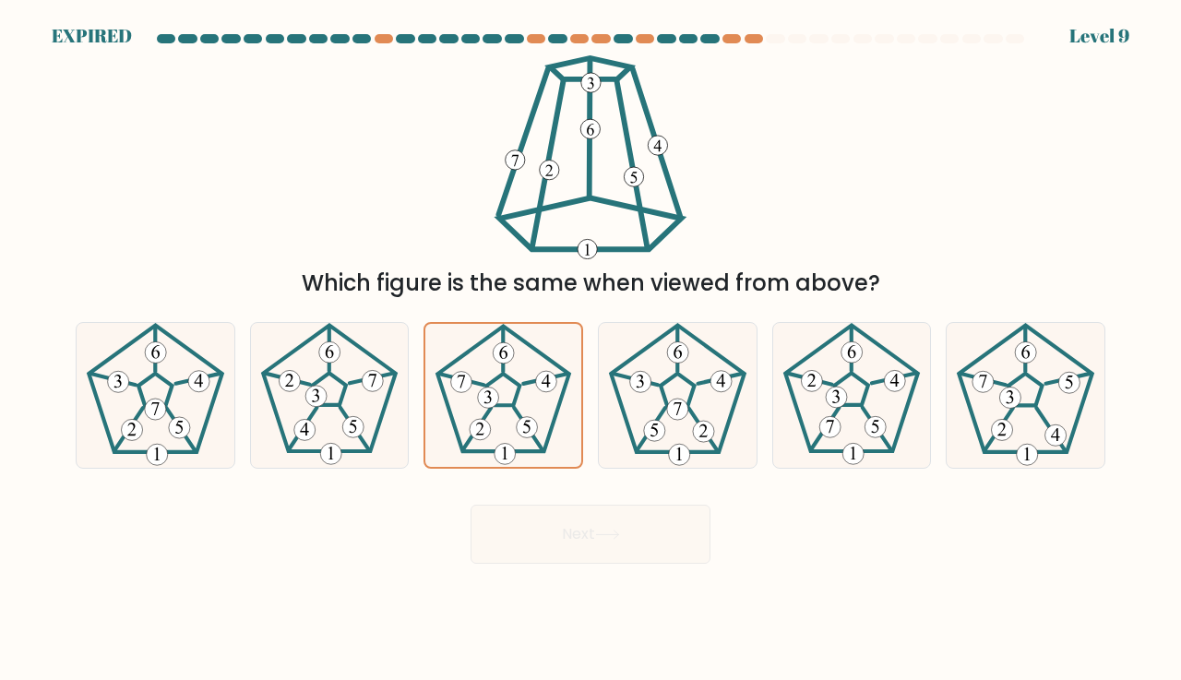
click at [652, 137] on icon at bounding box center [590, 157] width 203 height 204
click at [839, 131] on div "Which figure is the same when viewed from above?" at bounding box center [591, 177] width 1052 height 245
drag, startPoint x: 936, startPoint y: 90, endPoint x: 908, endPoint y: 102, distance: 29.8
click at [934, 90] on div "Which figure is the same when viewed from above?" at bounding box center [591, 177] width 1052 height 245
click at [908, 103] on div "Which figure is the same when viewed from above?" at bounding box center [591, 177] width 1052 height 245
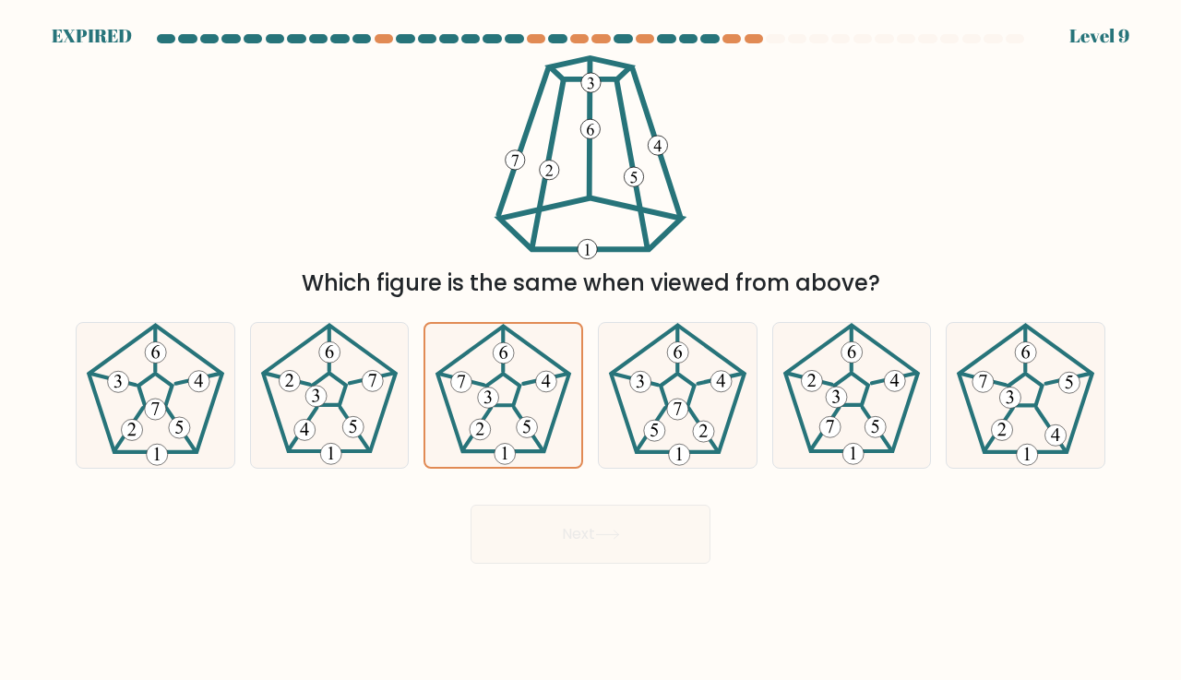
drag, startPoint x: 904, startPoint y: 107, endPoint x: 893, endPoint y: 97, distance: 15.0
click at [900, 103] on div "Which figure is the same when viewed from above?" at bounding box center [591, 177] width 1052 height 245
drag, startPoint x: 768, startPoint y: 52, endPoint x: 727, endPoint y: 126, distance: 85.1
click at [723, 130] on form at bounding box center [590, 299] width 1181 height 530
click at [631, 97] on icon at bounding box center [590, 157] width 203 height 204
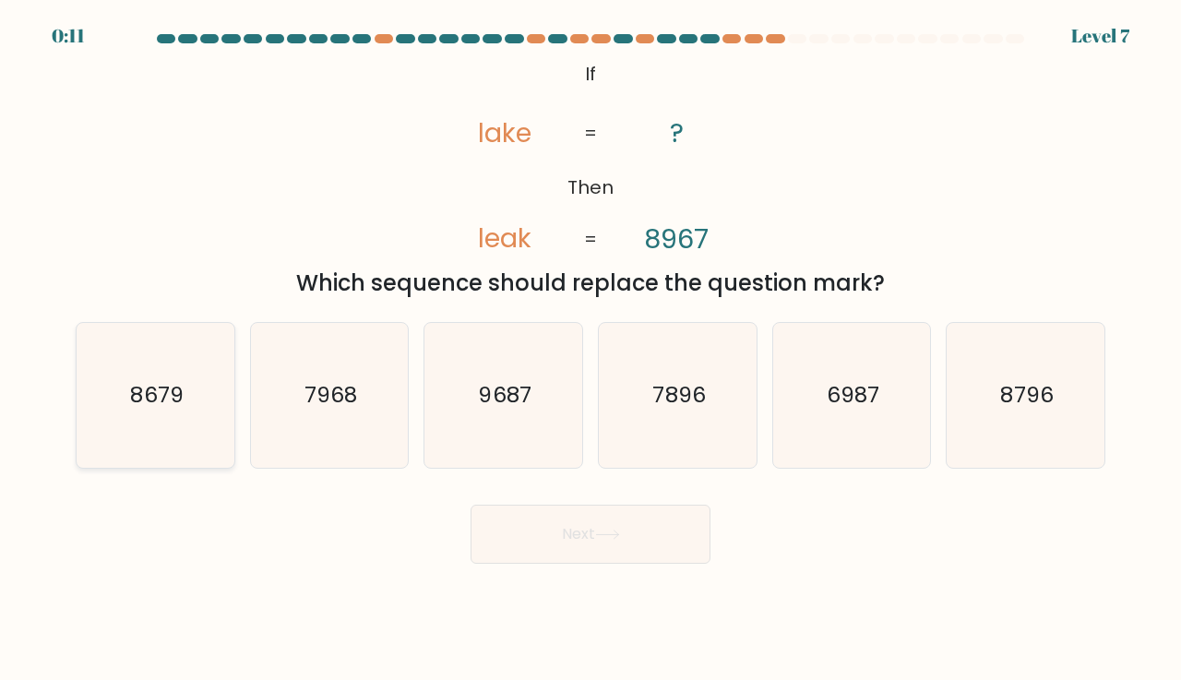
click at [225, 398] on icon "8679" at bounding box center [155, 395] width 145 height 145
click at [591, 350] on input "a. 8679" at bounding box center [591, 345] width 1 height 9
radio input "true"
click at [579, 531] on button "Next" at bounding box center [591, 534] width 240 height 59
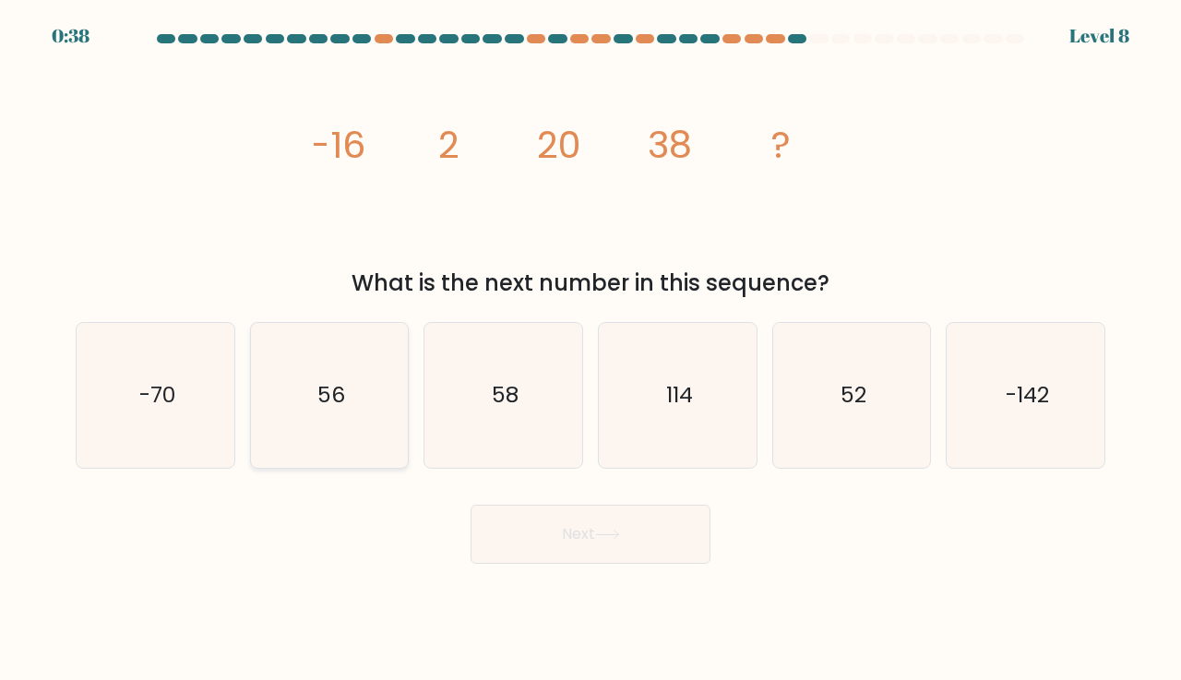
click at [371, 434] on icon "56" at bounding box center [329, 395] width 145 height 145
click at [591, 350] on input "b. 56" at bounding box center [591, 345] width 1 height 9
radio input "true"
click at [552, 528] on button "Next" at bounding box center [591, 534] width 240 height 59
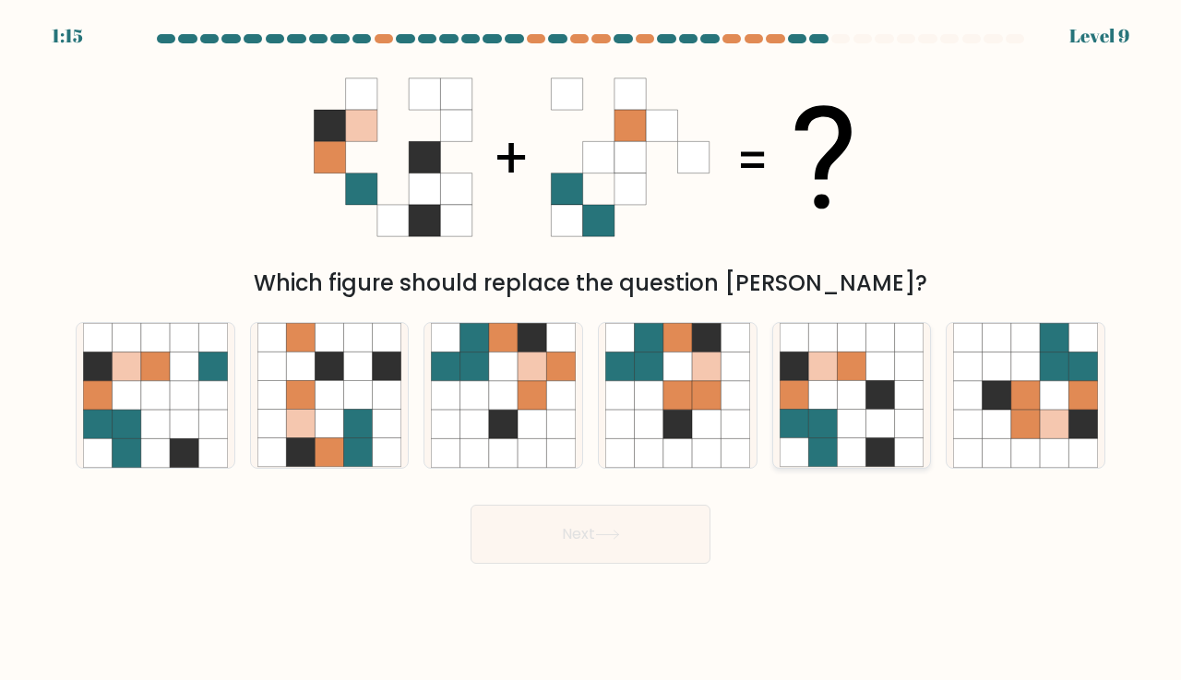
click at [836, 391] on icon at bounding box center [822, 395] width 29 height 29
click at [592, 350] on input "e." at bounding box center [591, 345] width 1 height 9
radio input "true"
click at [540, 540] on button "Next" at bounding box center [591, 534] width 240 height 59
click at [573, 537] on button "Next" at bounding box center [591, 534] width 240 height 59
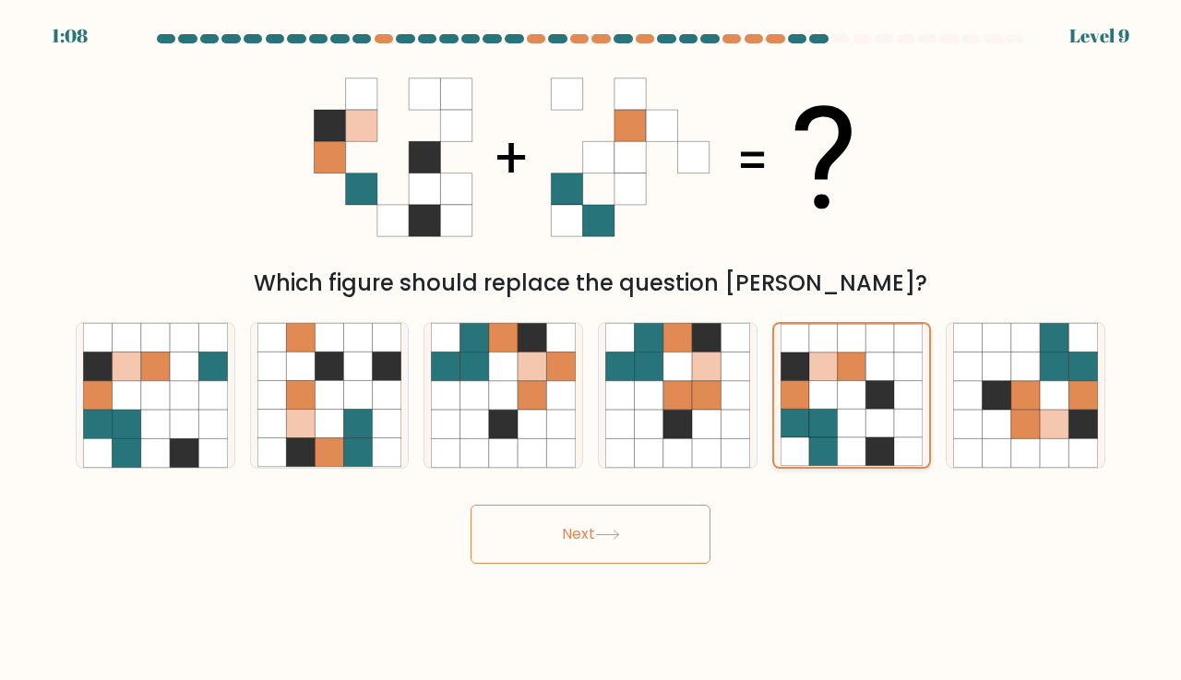
drag, startPoint x: 868, startPoint y: 410, endPoint x: 842, endPoint y: 430, distance: 33.6
click at [867, 409] on icon at bounding box center [852, 395] width 143 height 143
click at [592, 350] on input "e." at bounding box center [591, 345] width 1 height 9
click at [664, 536] on button "Next" at bounding box center [591, 534] width 240 height 59
click at [580, 531] on button "Next" at bounding box center [591, 534] width 240 height 59
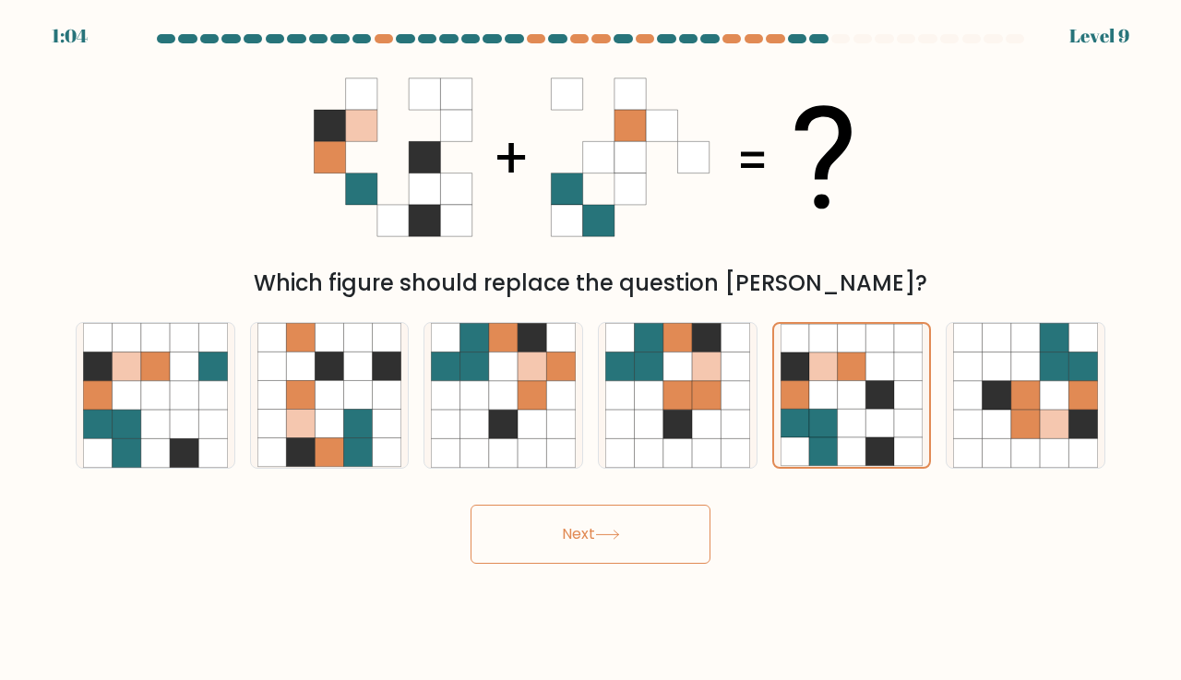
click at [576, 534] on button "Next" at bounding box center [591, 534] width 240 height 59
drag, startPoint x: 573, startPoint y: 535, endPoint x: 589, endPoint y: 508, distance: 31.8
click at [575, 532] on button "Next" at bounding box center [591, 534] width 240 height 59
click at [825, 384] on icon at bounding box center [822, 395] width 29 height 29
click at [592, 350] on input "e." at bounding box center [591, 345] width 1 height 9
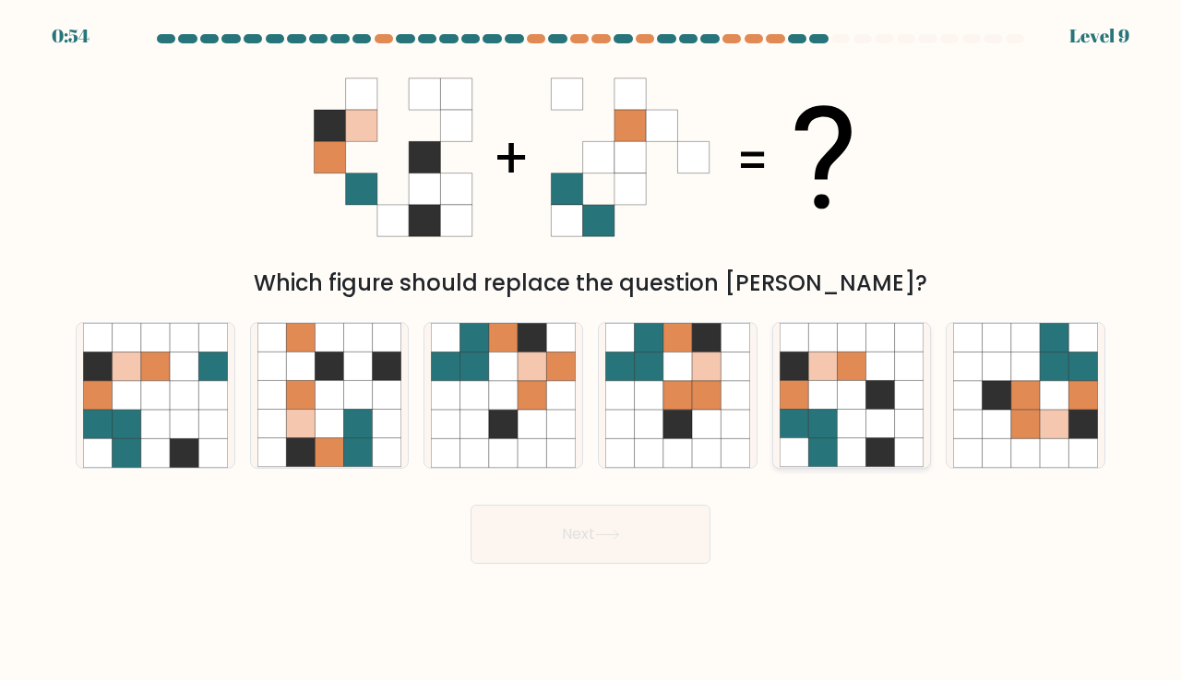
radio input "true"
click at [669, 516] on button "Next" at bounding box center [591, 534] width 240 height 59
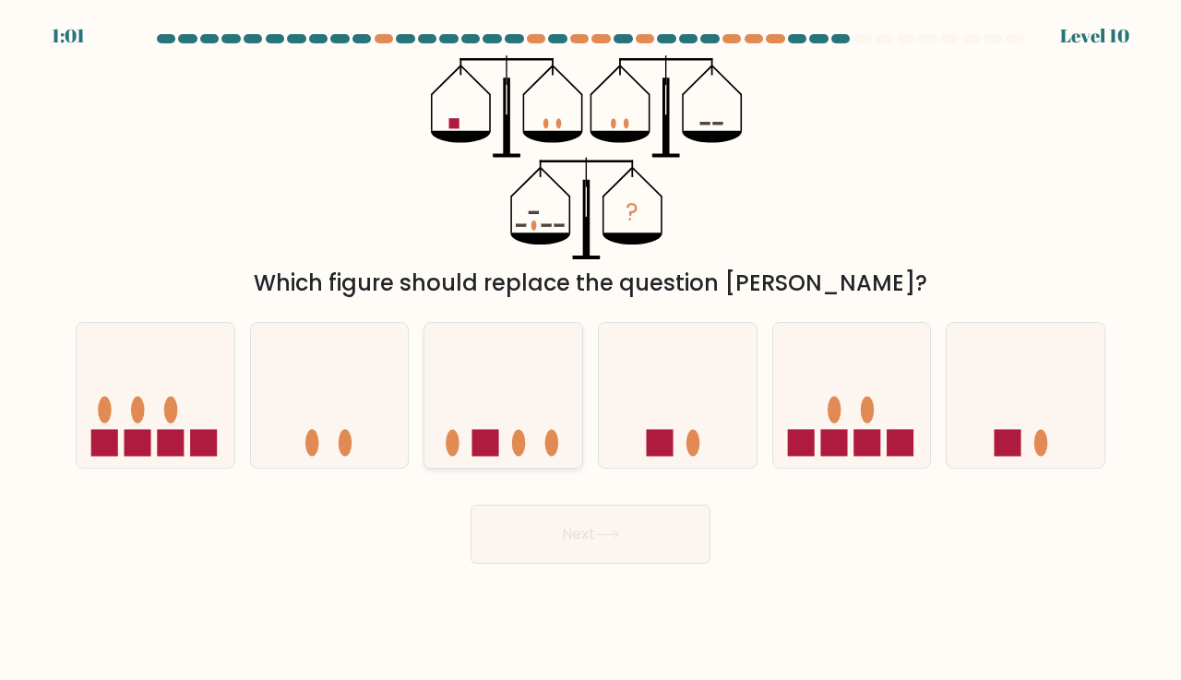
click at [545, 433] on icon at bounding box center [503, 395] width 158 height 130
click at [591, 350] on input "c." at bounding box center [591, 345] width 1 height 9
radio input "true"
click at [609, 542] on button "Next" at bounding box center [591, 534] width 240 height 59
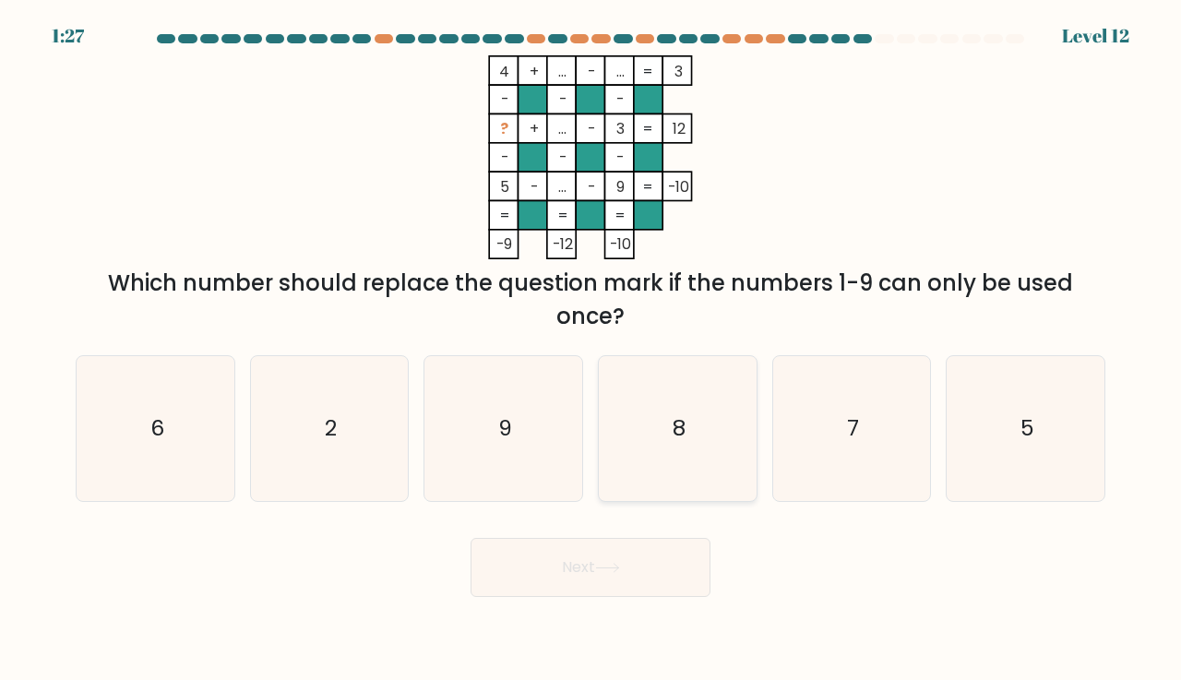
click at [666, 413] on icon "8" at bounding box center [677, 428] width 145 height 145
click at [592, 350] on input "d. 8" at bounding box center [591, 345] width 1 height 9
radio input "true"
click at [651, 533] on div "Next" at bounding box center [591, 560] width 1052 height 73
click at [648, 551] on button "Next" at bounding box center [591, 567] width 240 height 59
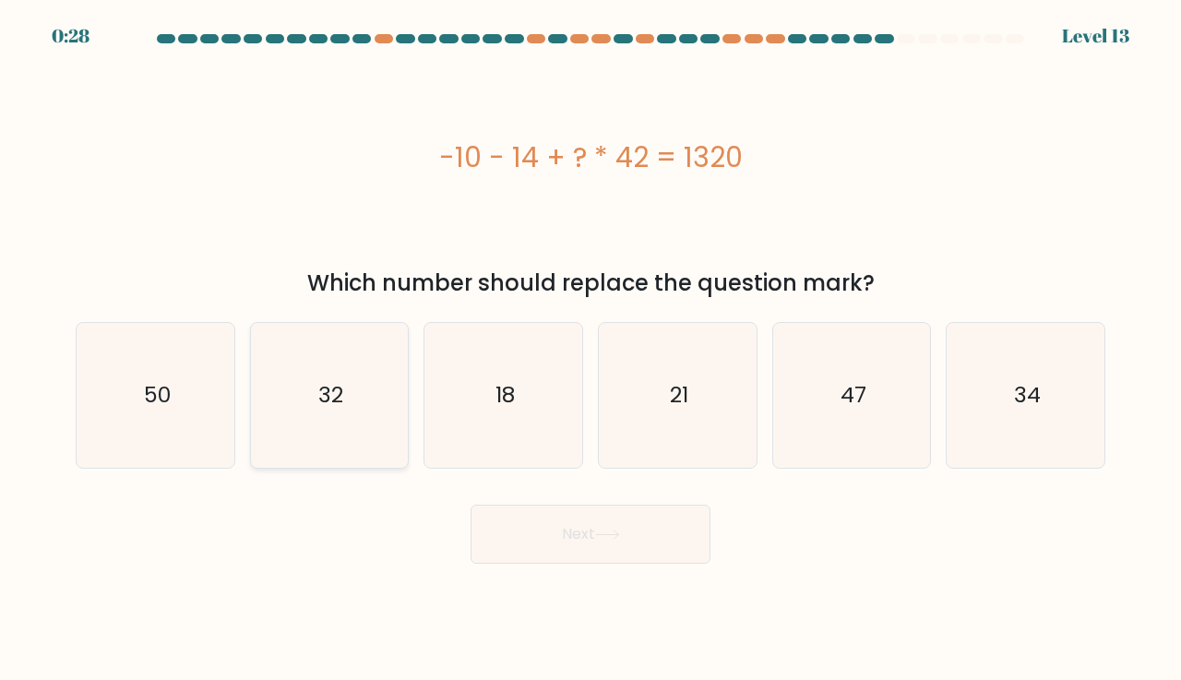
click at [370, 439] on icon "32" at bounding box center [329, 395] width 145 height 145
click at [591, 350] on input "b. 32" at bounding box center [591, 345] width 1 height 9
radio input "true"
click at [556, 542] on button "Next" at bounding box center [591, 534] width 240 height 59
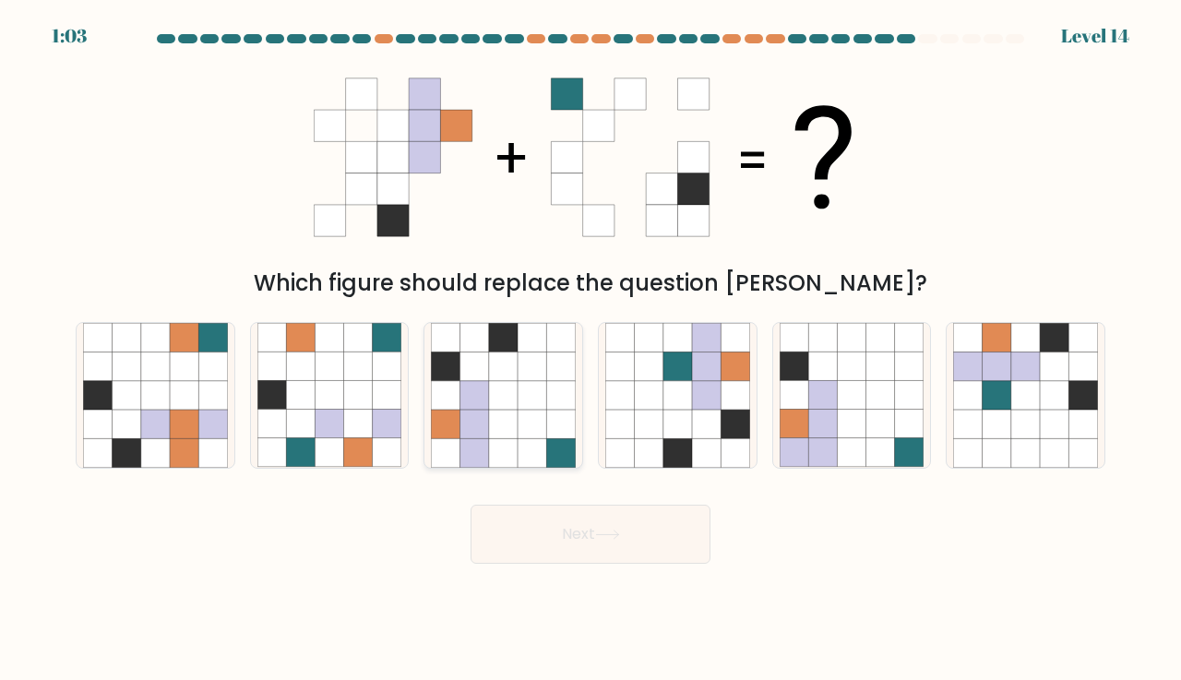
click at [532, 440] on icon at bounding box center [532, 452] width 29 height 29
click at [591, 350] on input "c." at bounding box center [591, 345] width 1 height 9
radio input "true"
click at [595, 515] on button "Next" at bounding box center [591, 534] width 240 height 59
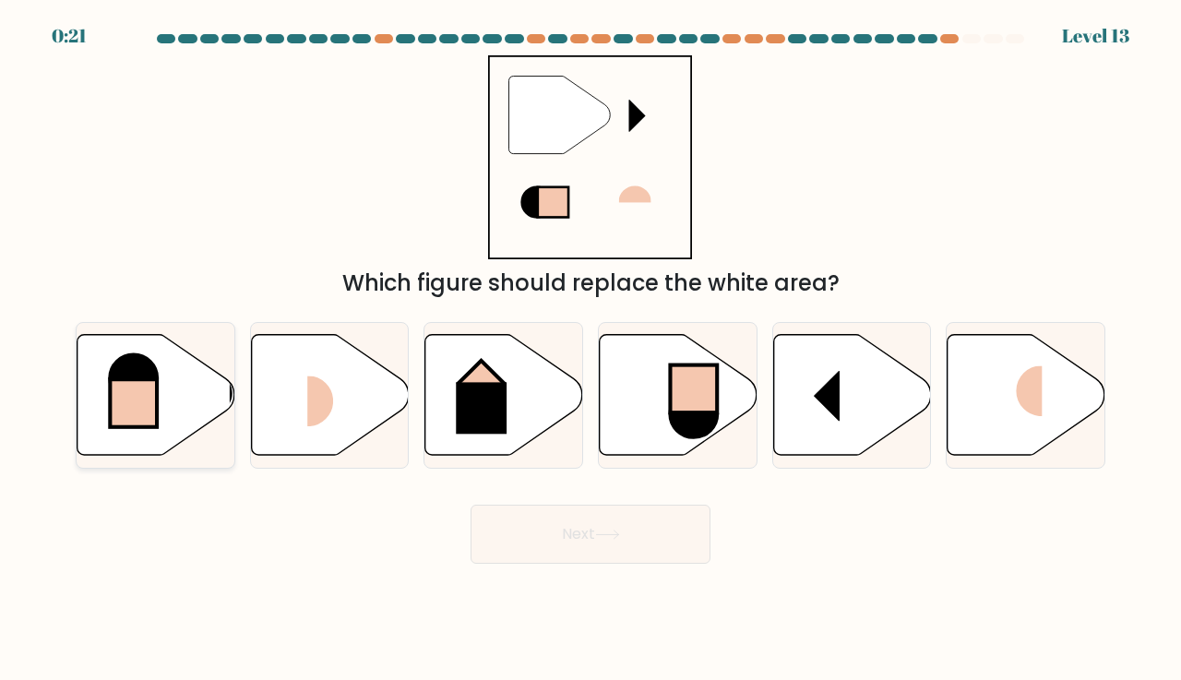
click at [189, 394] on icon at bounding box center [157, 394] width 158 height 121
click at [591, 350] on input "a." at bounding box center [591, 345] width 1 height 9
radio input "true"
click at [669, 536] on button "Next" at bounding box center [591, 534] width 240 height 59
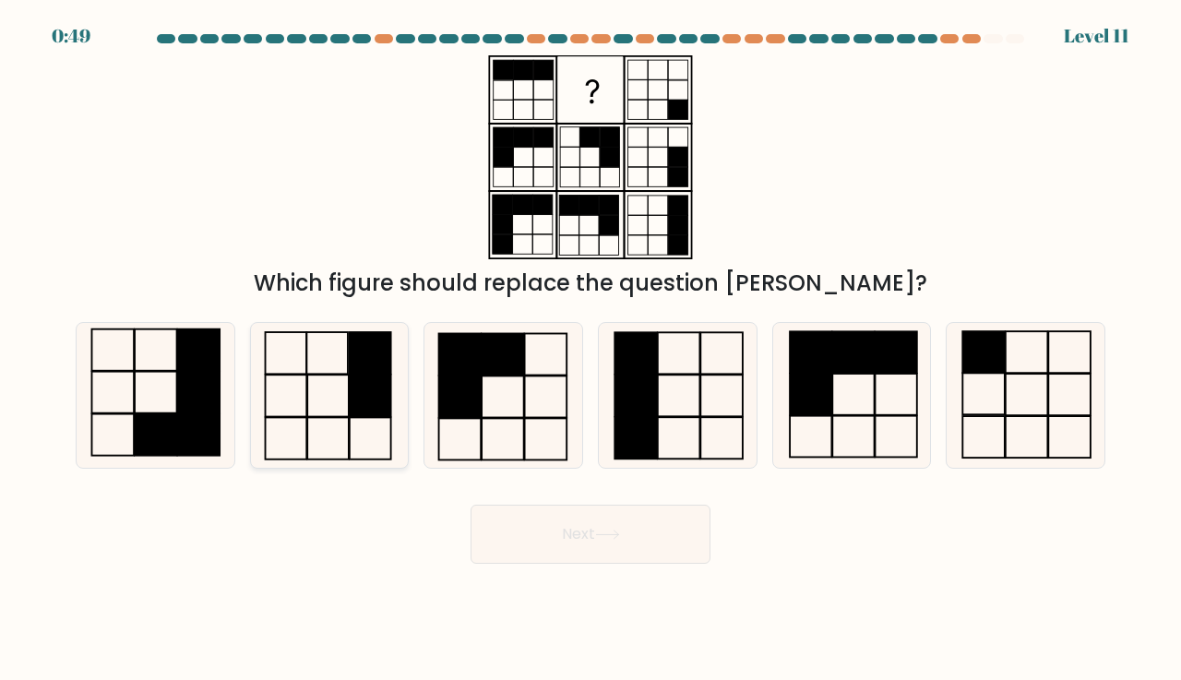
drag, startPoint x: 344, startPoint y: 359, endPoint x: 350, endPoint y: 351, distance: 10.0
click at [350, 351] on icon at bounding box center [329, 395] width 145 height 145
click at [591, 350] on input "b." at bounding box center [591, 345] width 1 height 9
radio input "true"
drag, startPoint x: 570, startPoint y: 532, endPoint x: 564, endPoint y: 519, distance: 15.3
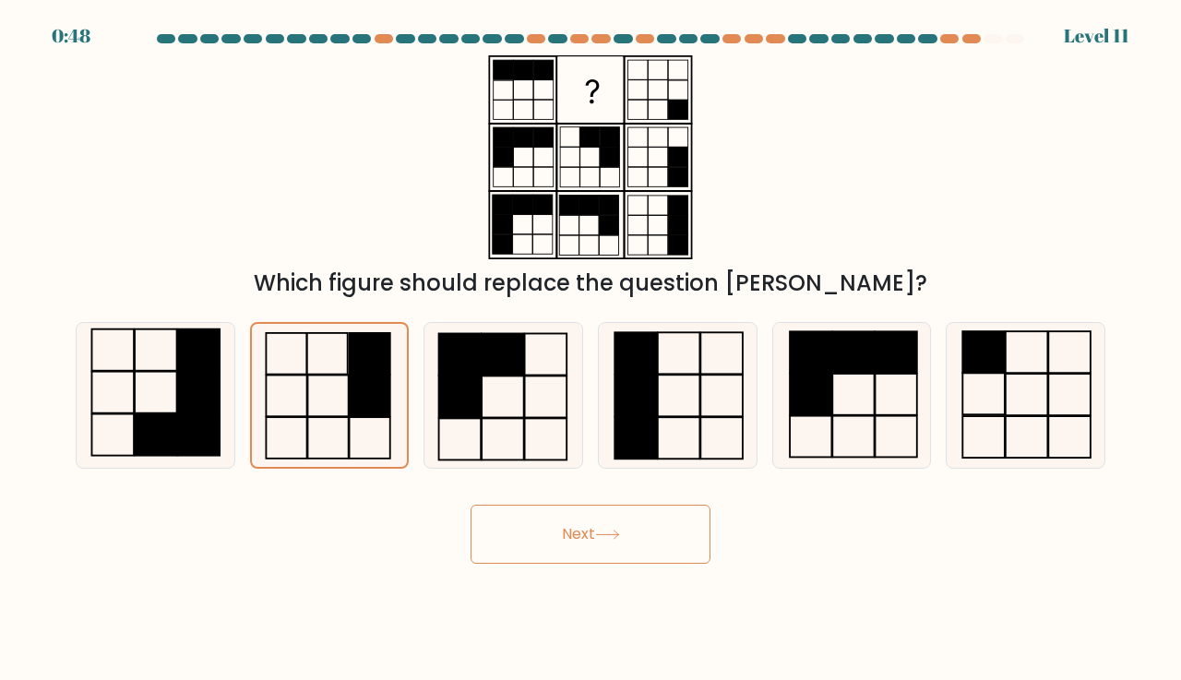
click at [570, 532] on button "Next" at bounding box center [591, 534] width 240 height 59
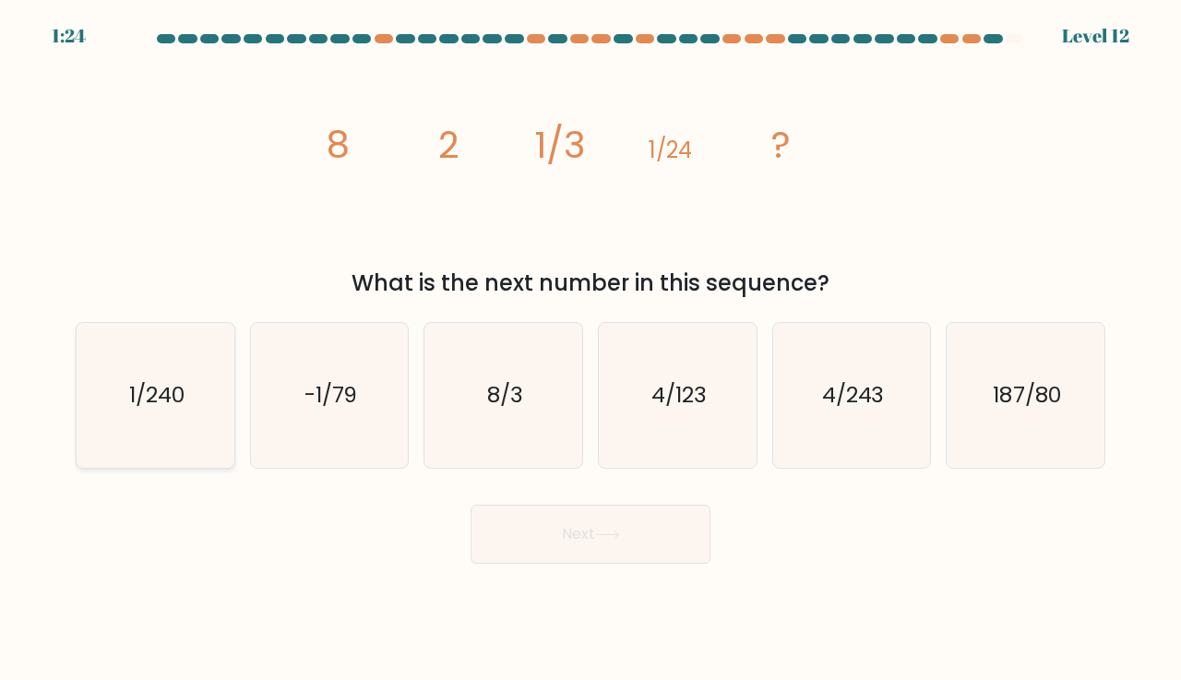
click at [178, 422] on icon "1/240" at bounding box center [155, 395] width 145 height 145
click at [591, 350] on input "a. 1/240" at bounding box center [591, 345] width 1 height 9
radio input "true"
click at [568, 564] on body "1:23 Level 12" at bounding box center [590, 340] width 1181 height 680
click at [568, 524] on button "Next" at bounding box center [591, 534] width 240 height 59
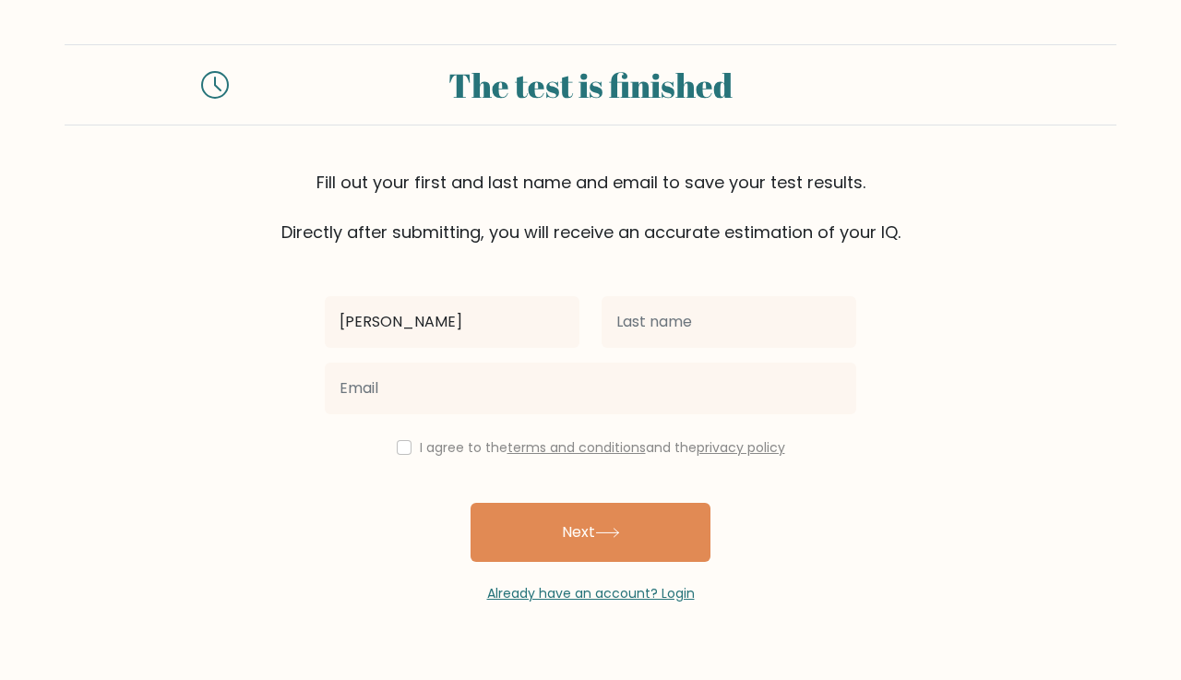
type input "[PERSON_NAME]"
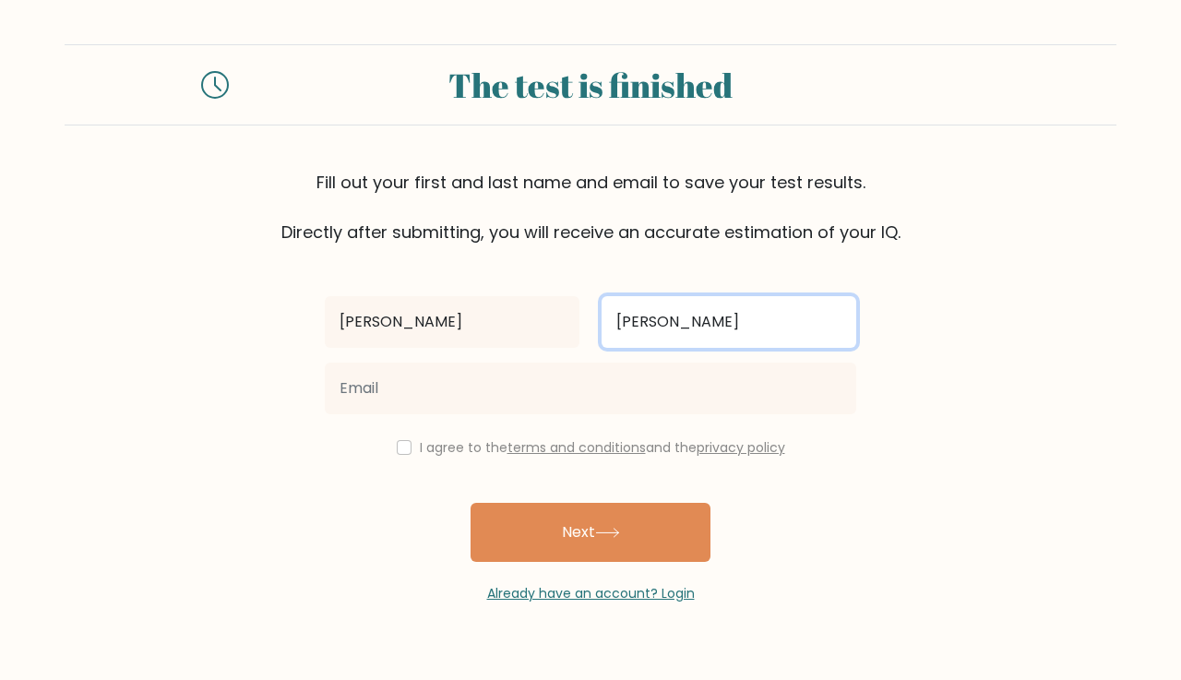
type input "[PERSON_NAME]"
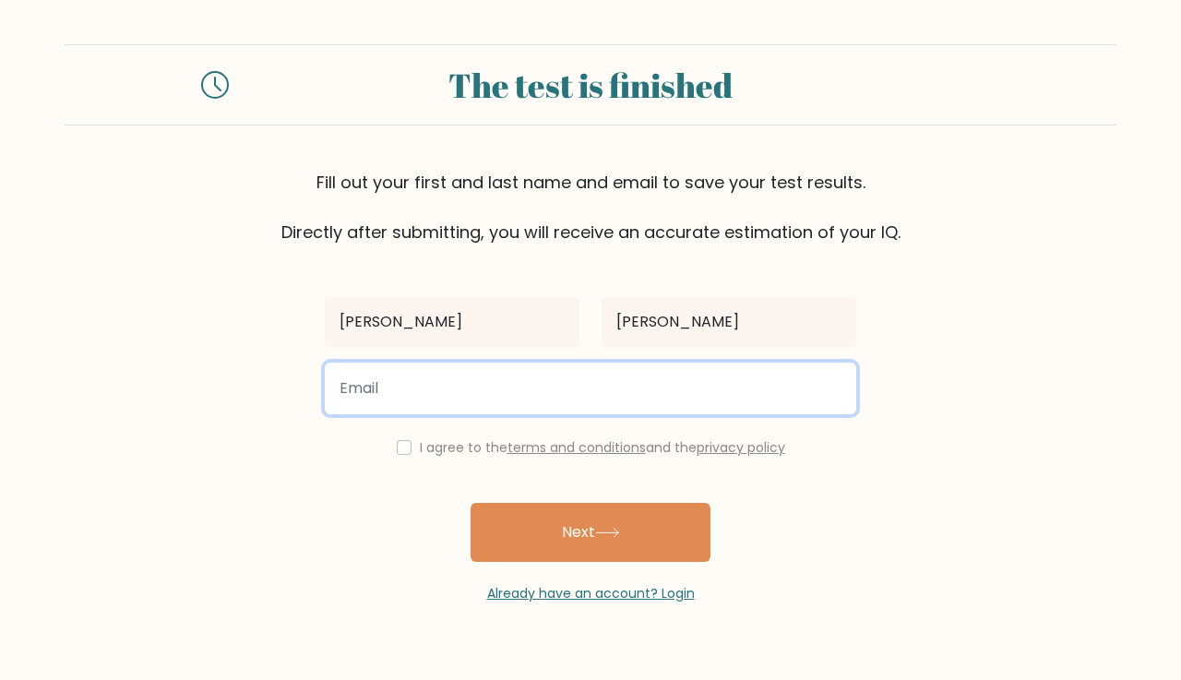
type input "S"
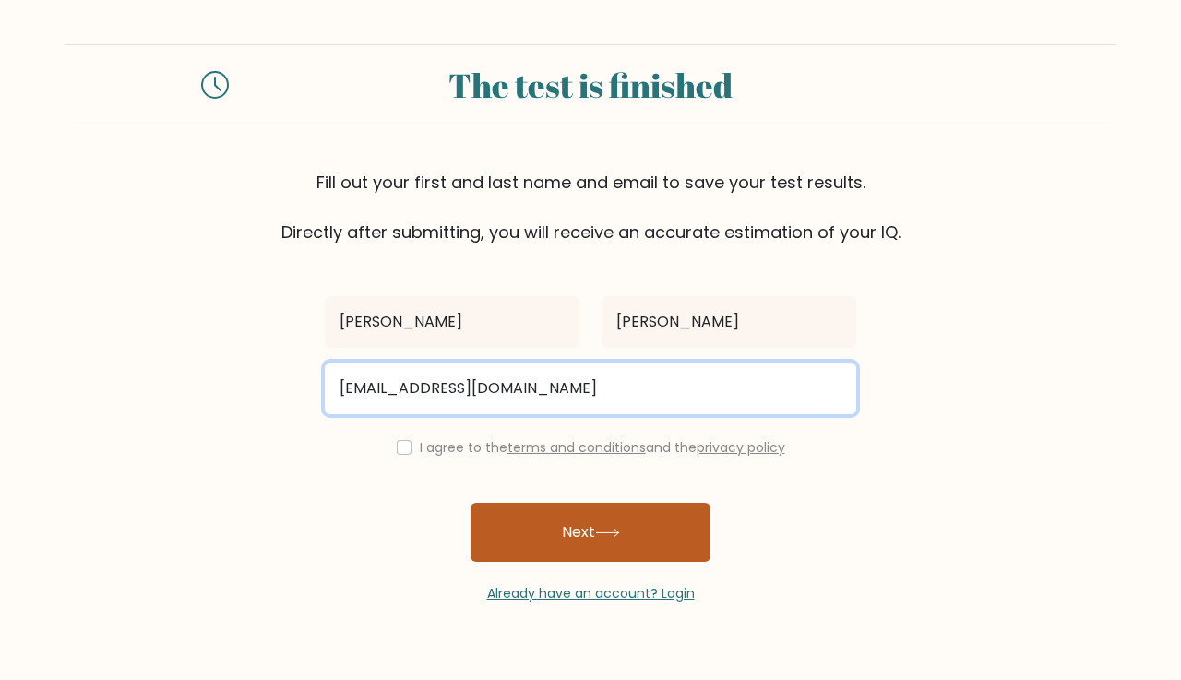
type input "[EMAIL_ADDRESS][DOMAIN_NAME]"
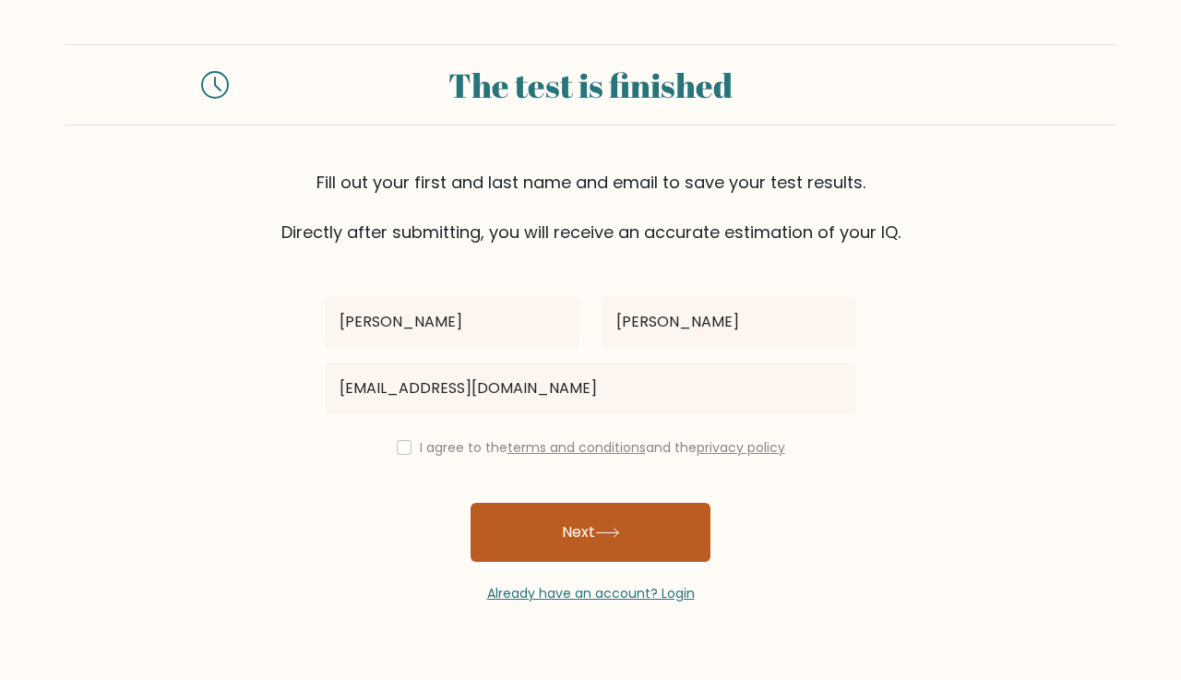
click at [620, 508] on button "Next" at bounding box center [591, 532] width 240 height 59
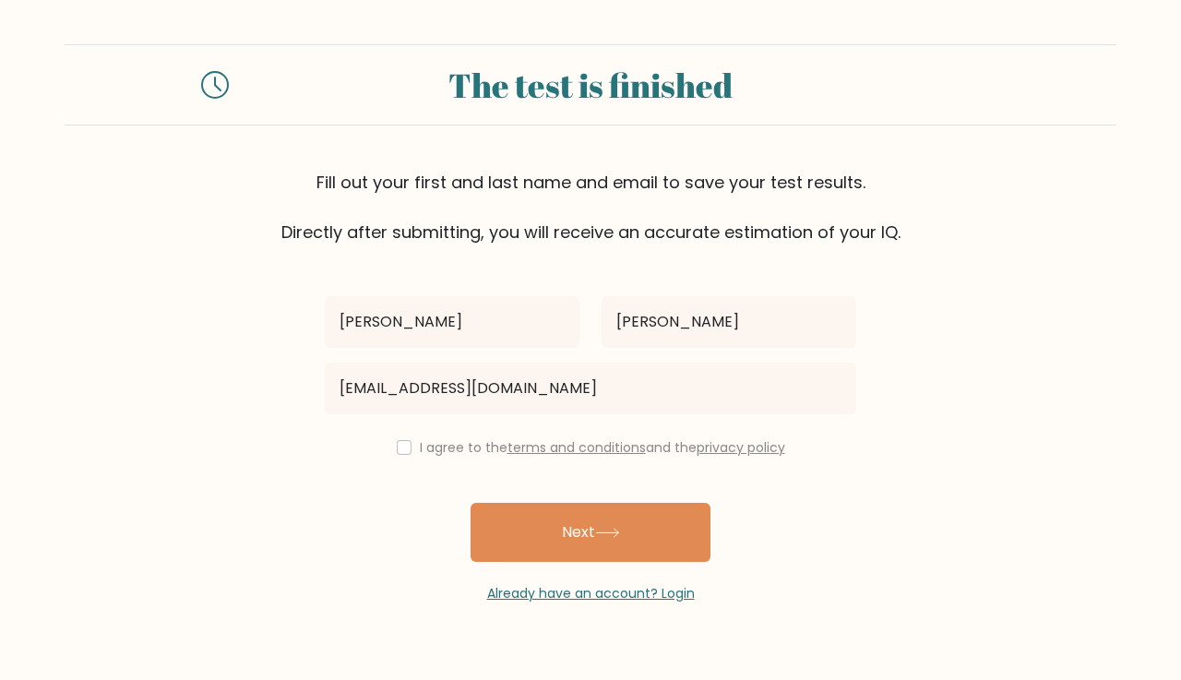
click at [405, 444] on input "checkbox" at bounding box center [404, 447] width 15 height 15
checkbox input "true"
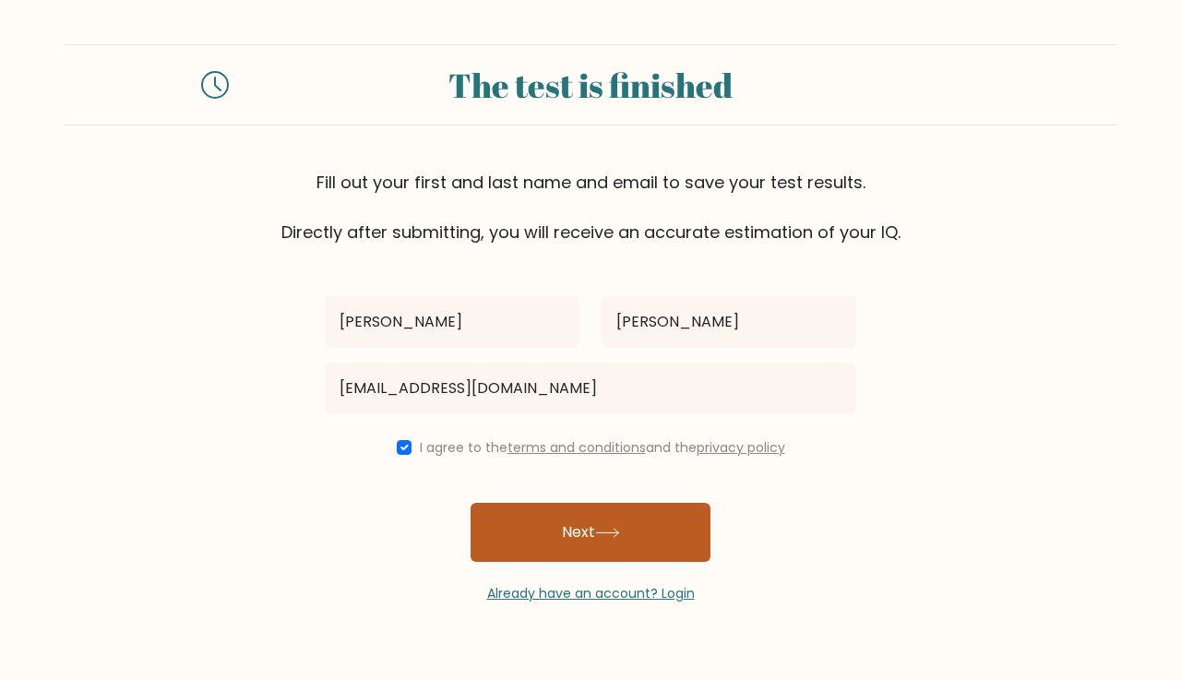
click at [557, 531] on button "Next" at bounding box center [591, 532] width 240 height 59
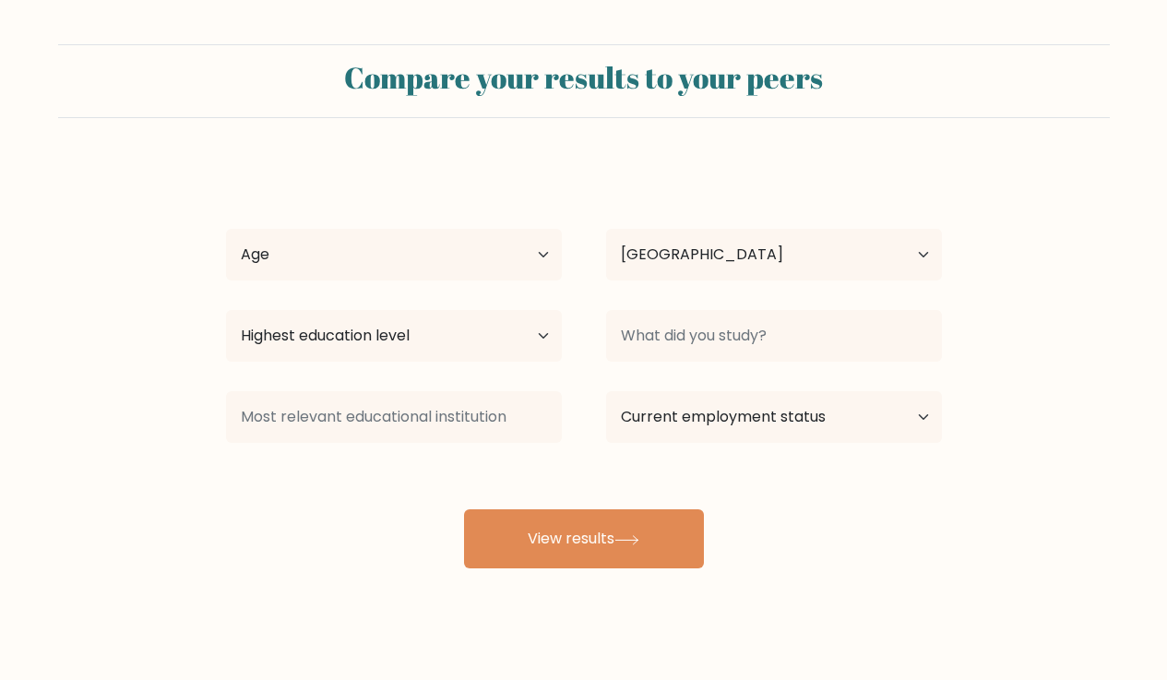
select select "PH"
select select "25_34"
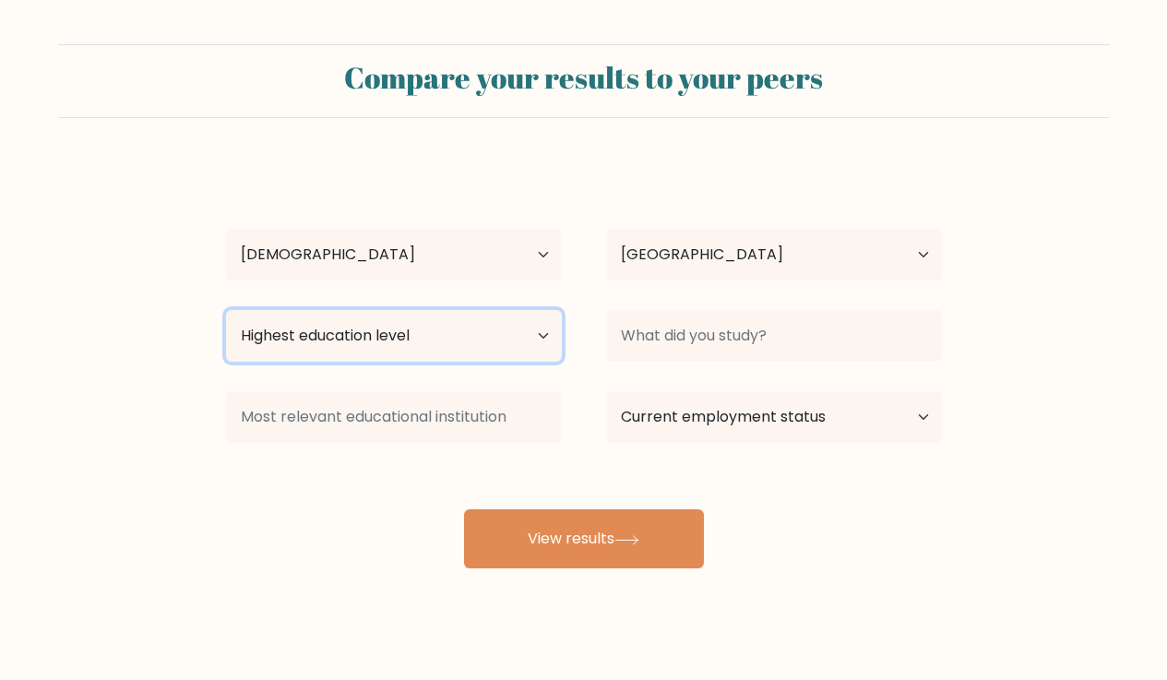
select select "bachelors_degree"
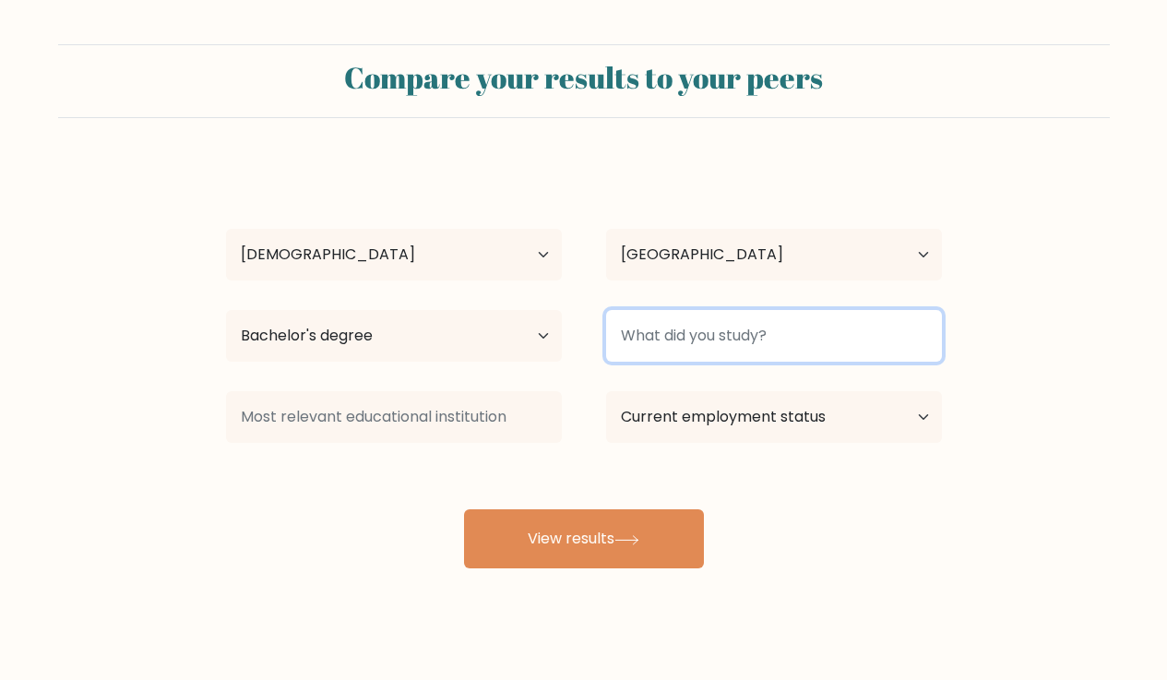
click at [732, 344] on input at bounding box center [774, 336] width 336 height 52
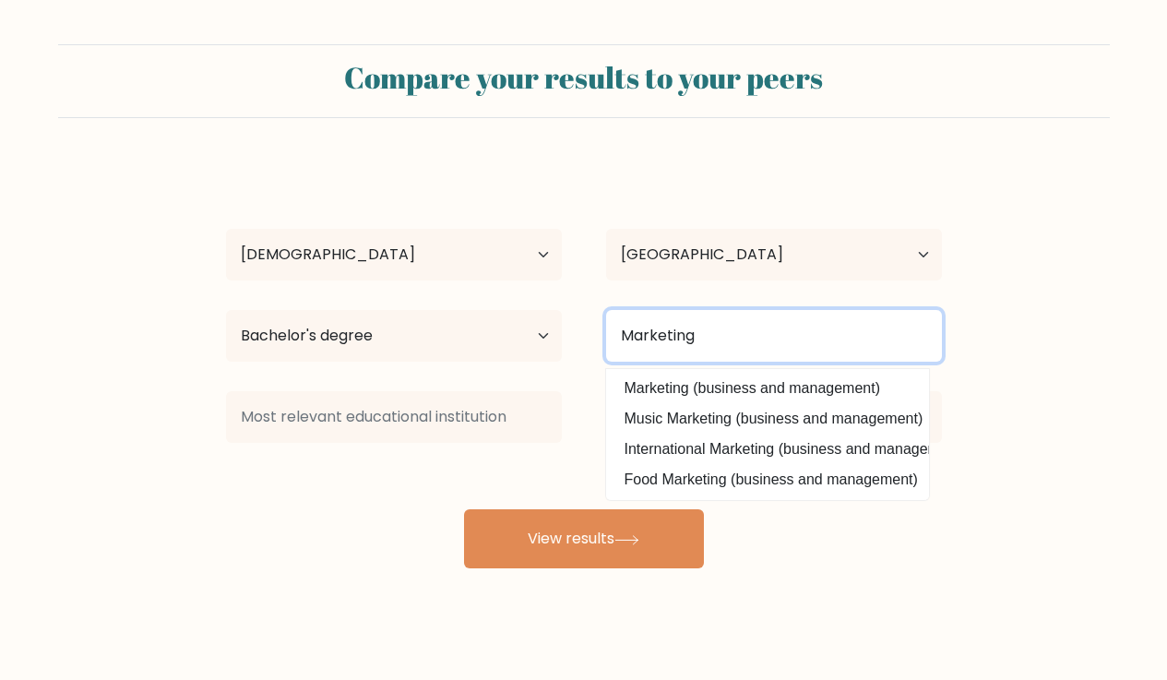
type input "Marketing"
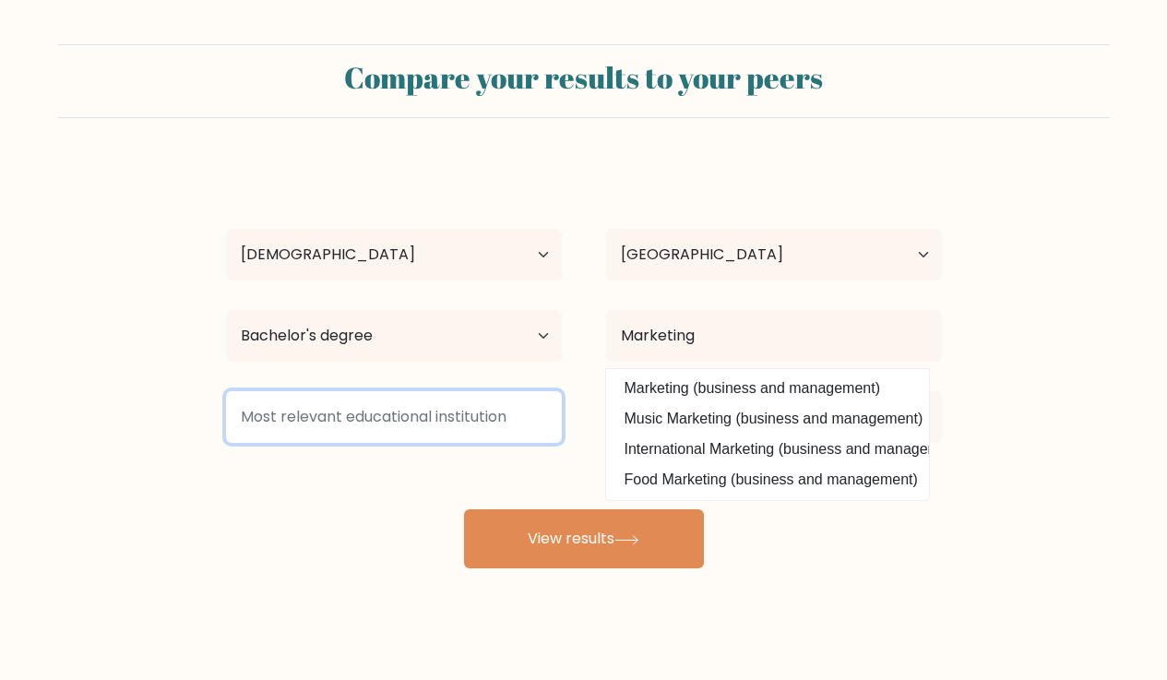
click at [491, 418] on input at bounding box center [394, 417] width 336 height 52
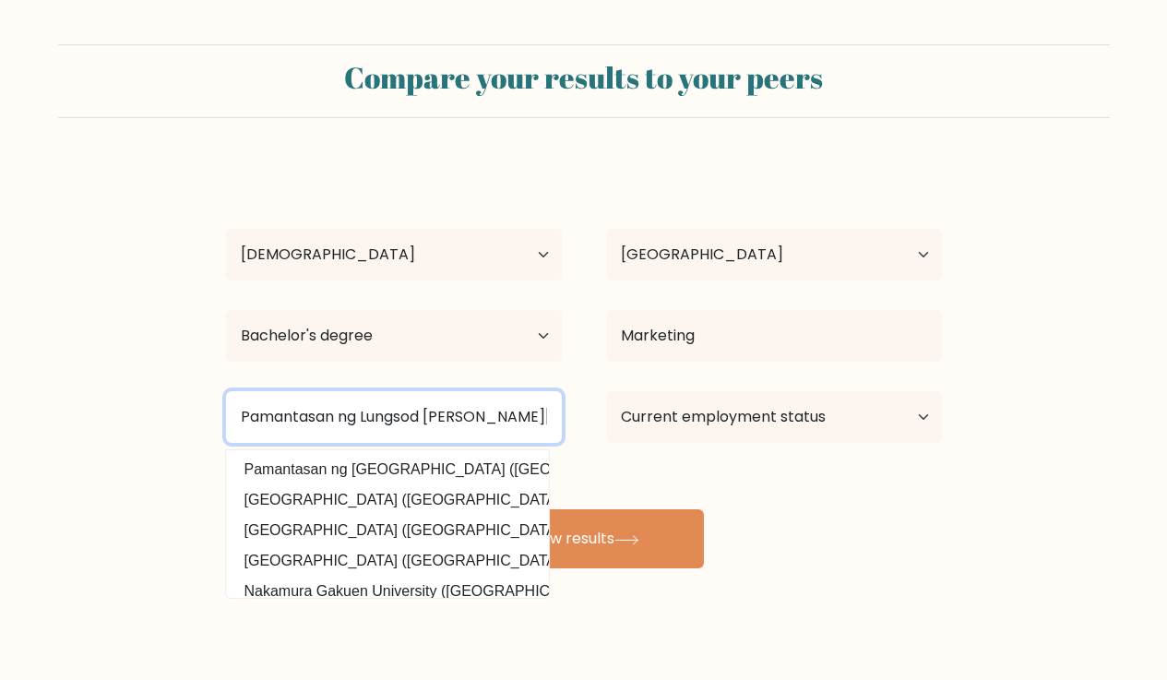
type input "Pamantasan ng Lungsod ng Valenzuela"
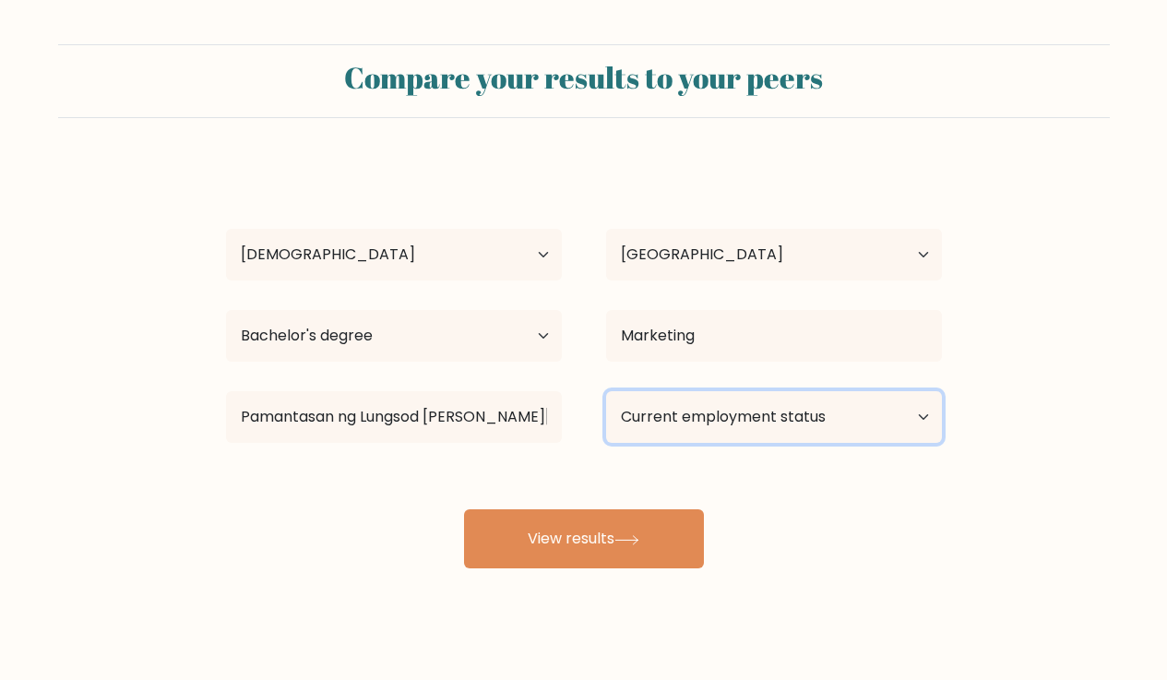
select select "other"
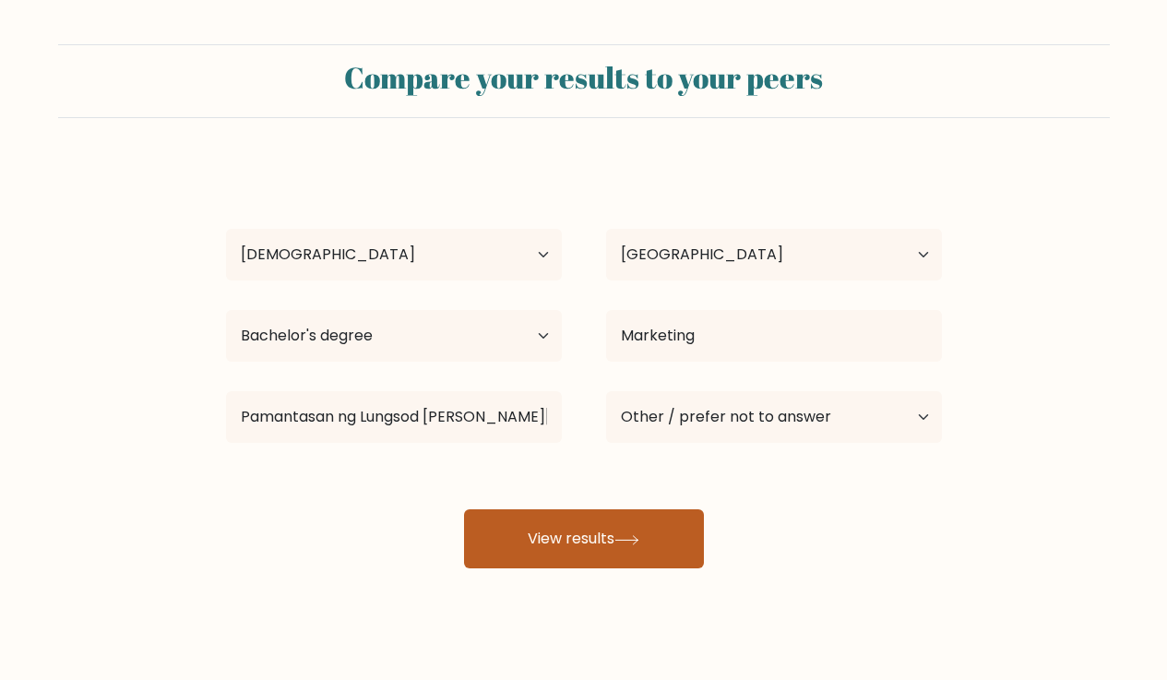
click at [637, 549] on button "View results" at bounding box center [584, 538] width 240 height 59
